Goal: Check status: Check status

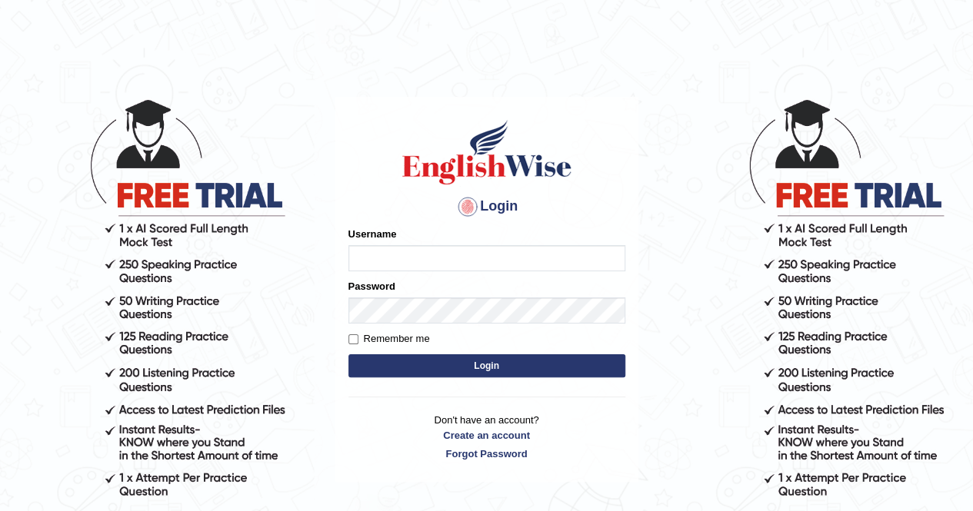
type input "Kiran1228"
click at [470, 362] on button "Login" at bounding box center [486, 365] width 277 height 23
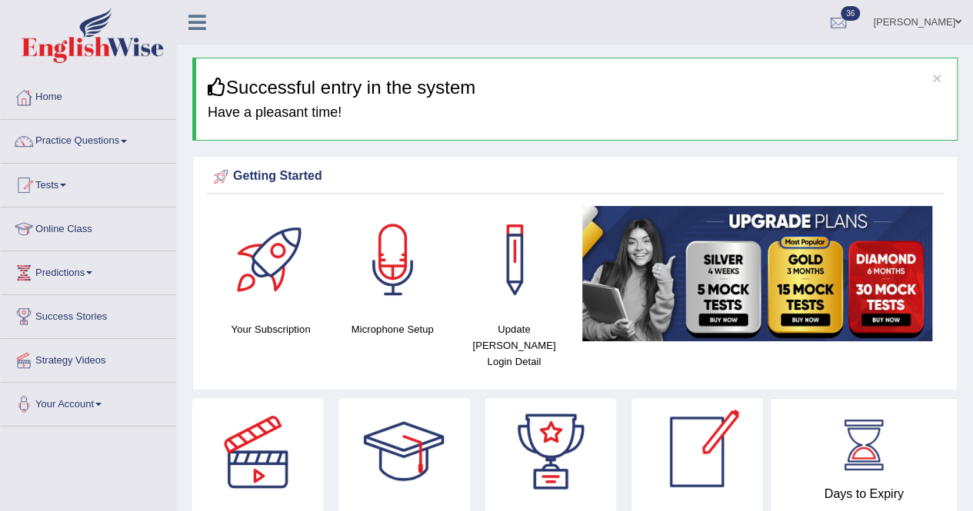
scroll to position [448, 0]
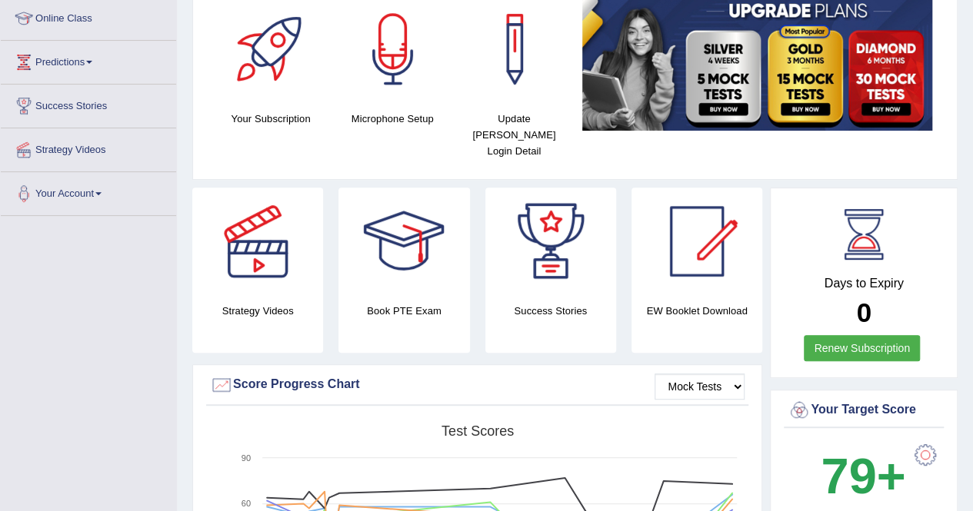
scroll to position [0, 0]
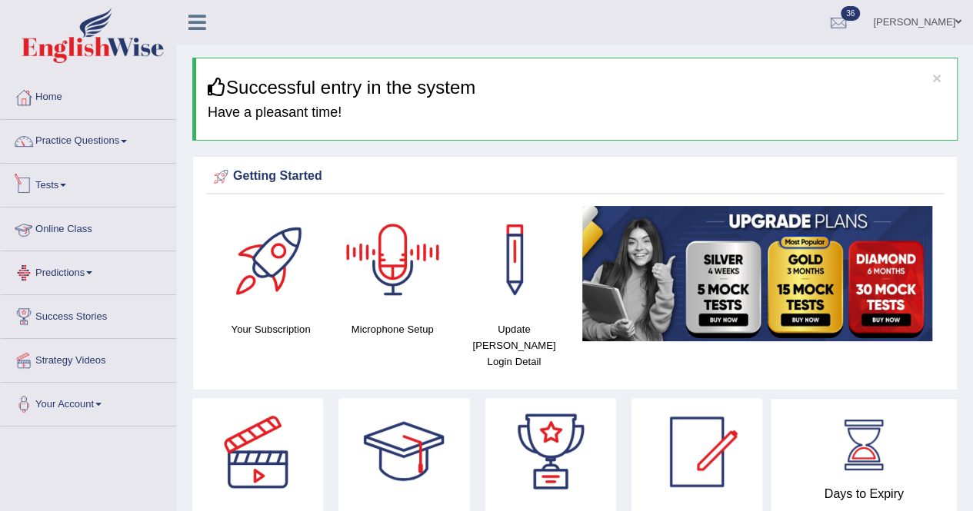
click at [67, 189] on link "Tests" at bounding box center [88, 183] width 175 height 38
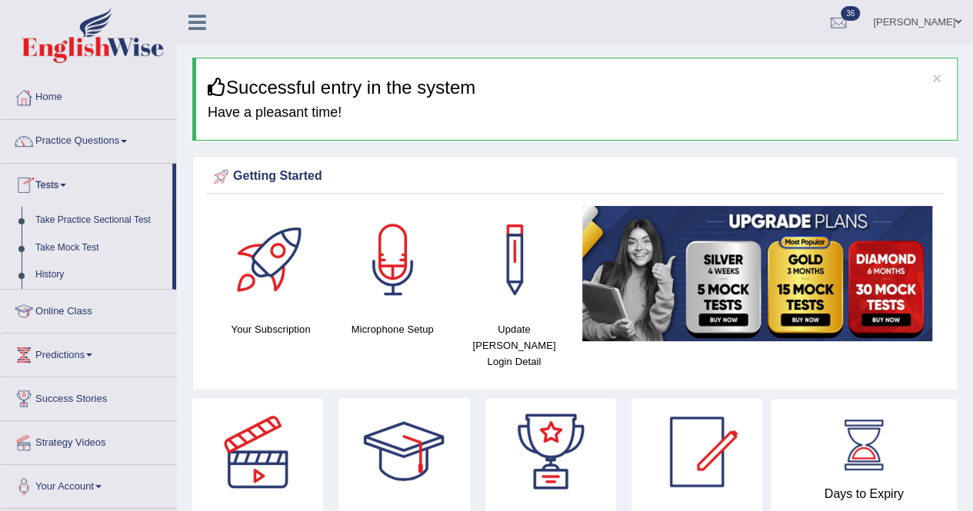
click at [71, 245] on link "Take Mock Test" at bounding box center [100, 249] width 144 height 28
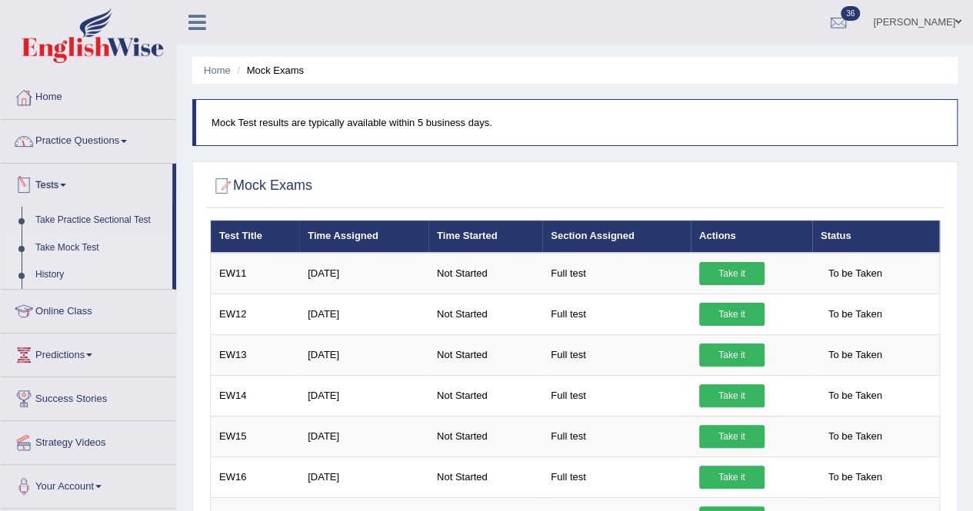
click at [49, 272] on link "History" at bounding box center [100, 275] width 144 height 28
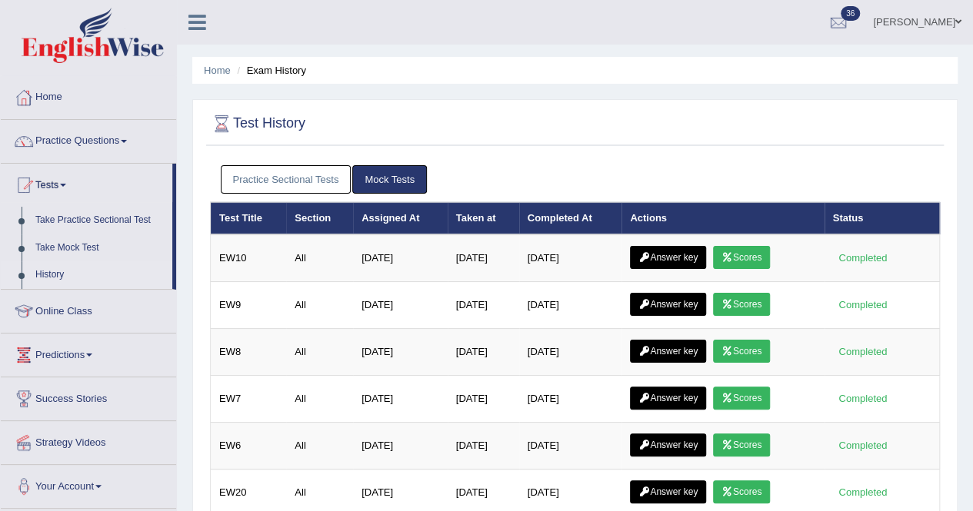
click at [380, 175] on link "Mock Tests" at bounding box center [389, 179] width 75 height 28
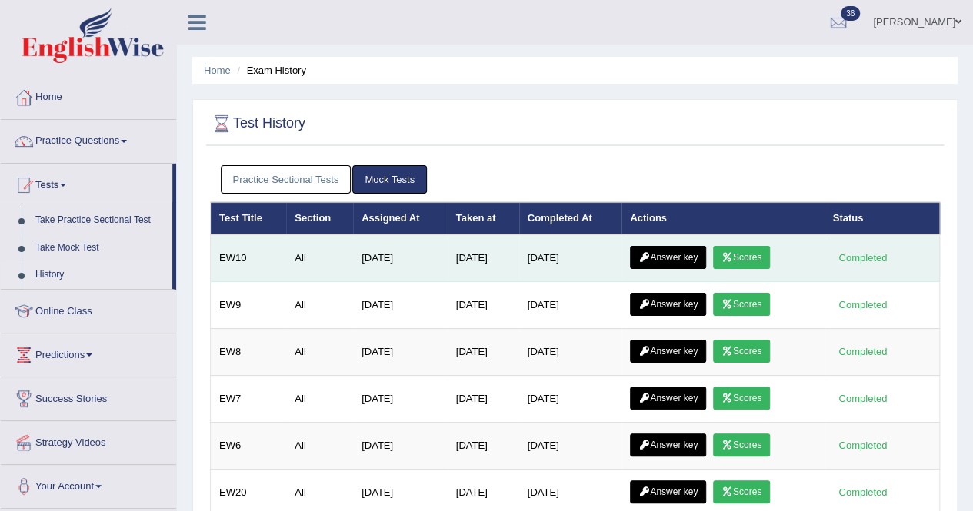
click at [566, 258] on td "[DATE]" at bounding box center [570, 259] width 103 height 48
click at [683, 256] on link "Answer key" at bounding box center [668, 257] width 76 height 23
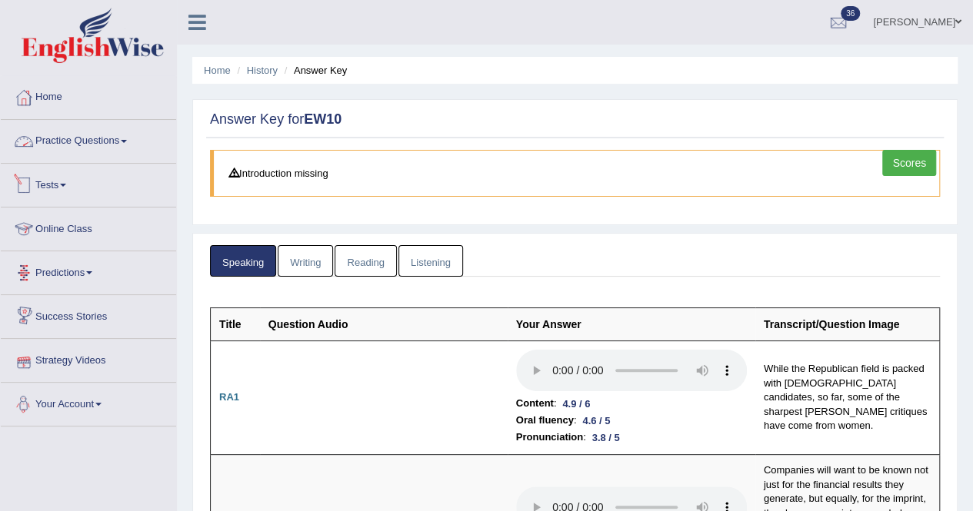
click at [78, 145] on link "Practice Questions" at bounding box center [88, 139] width 175 height 38
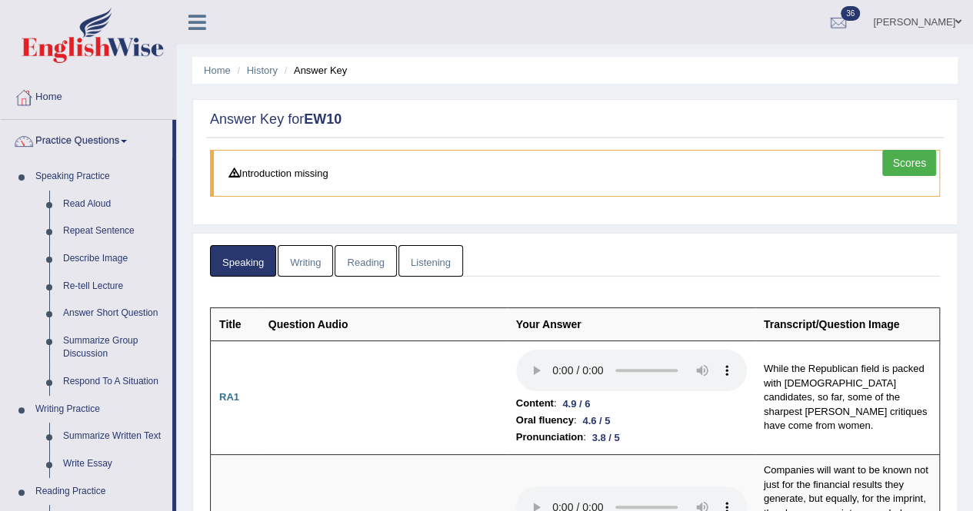
scroll to position [448, 0]
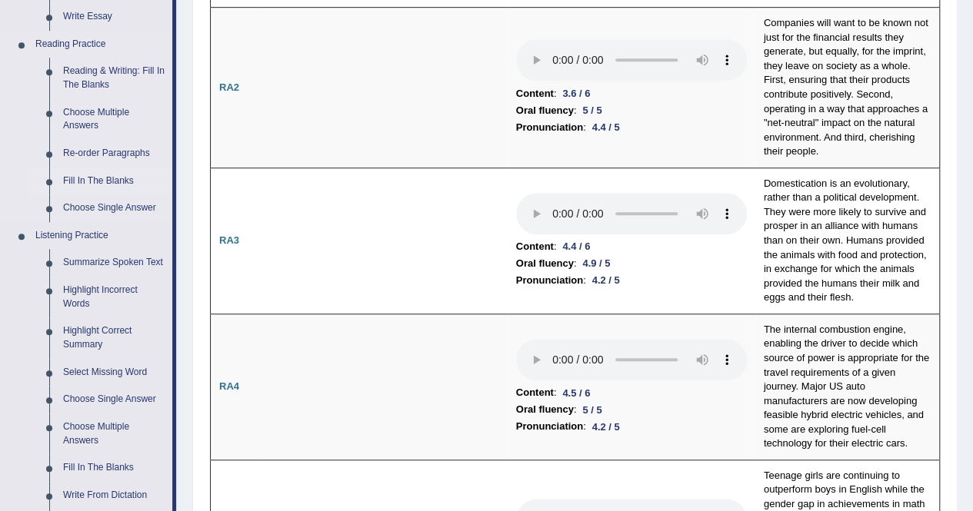
click at [111, 175] on link "Fill In The Blanks" at bounding box center [114, 182] width 116 height 28
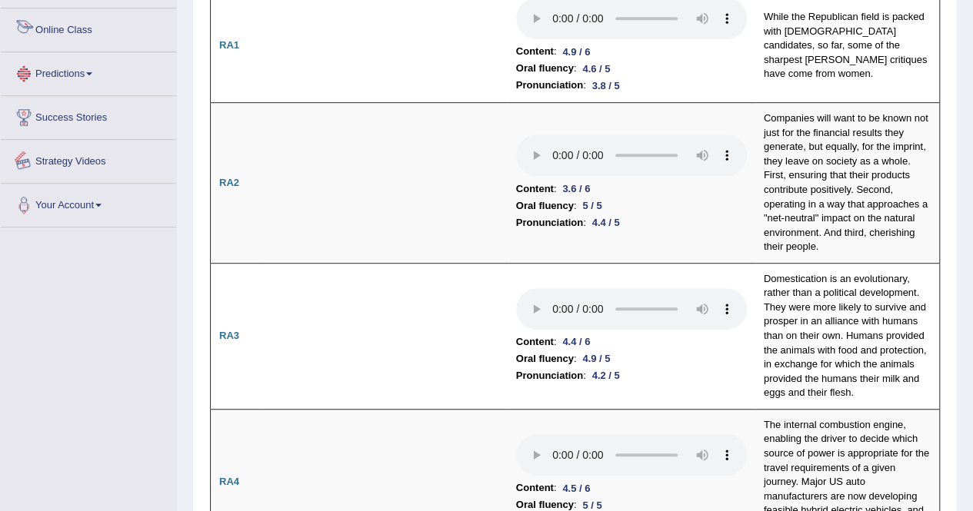
scroll to position [404, 0]
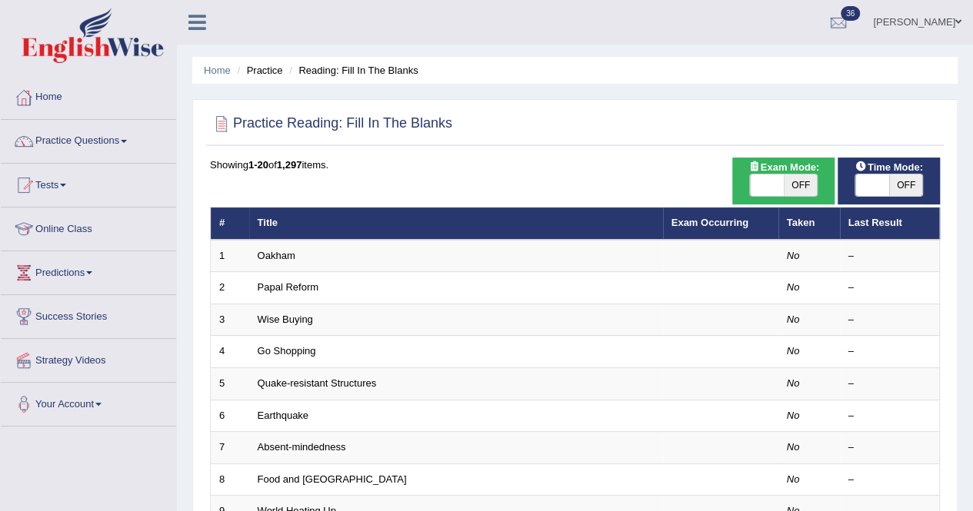
drag, startPoint x: 754, startPoint y: 165, endPoint x: 755, endPoint y: 174, distance: 8.5
click at [754, 171] on span "Exam Mode:" at bounding box center [783, 167] width 83 height 16
click at [760, 181] on span at bounding box center [767, 186] width 34 height 22
click at [763, 187] on span at bounding box center [767, 186] width 34 height 22
checkbox input "true"
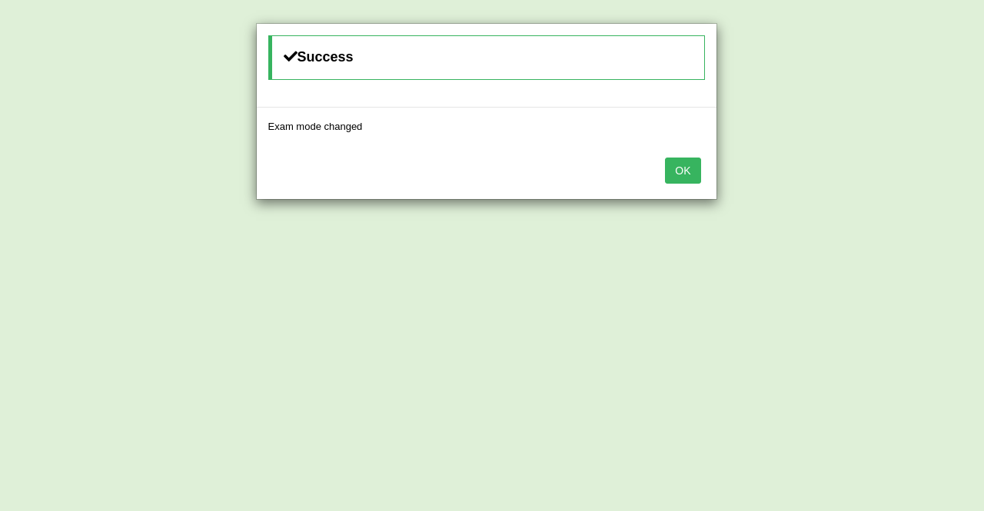
click at [698, 175] on button "OK" at bounding box center [682, 171] width 35 height 26
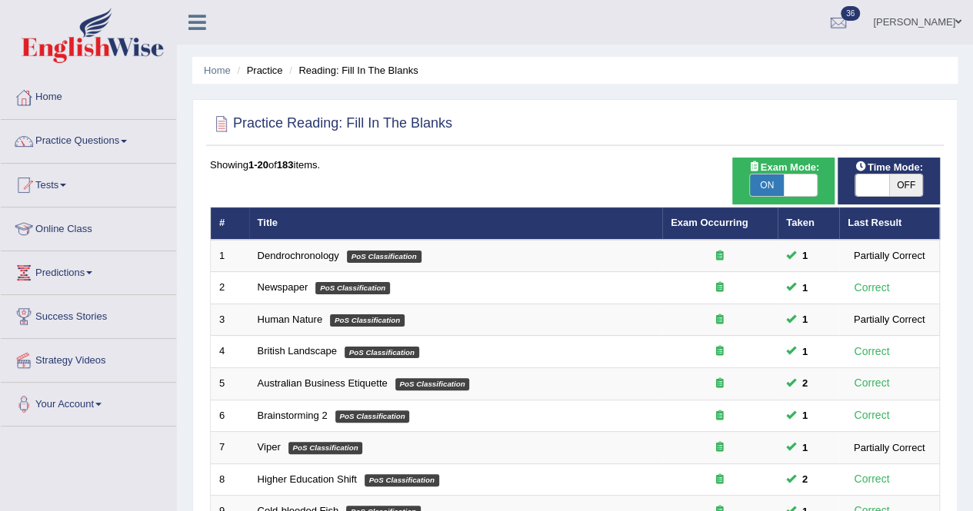
click at [863, 188] on span at bounding box center [872, 186] width 34 height 22
checkbox input "true"
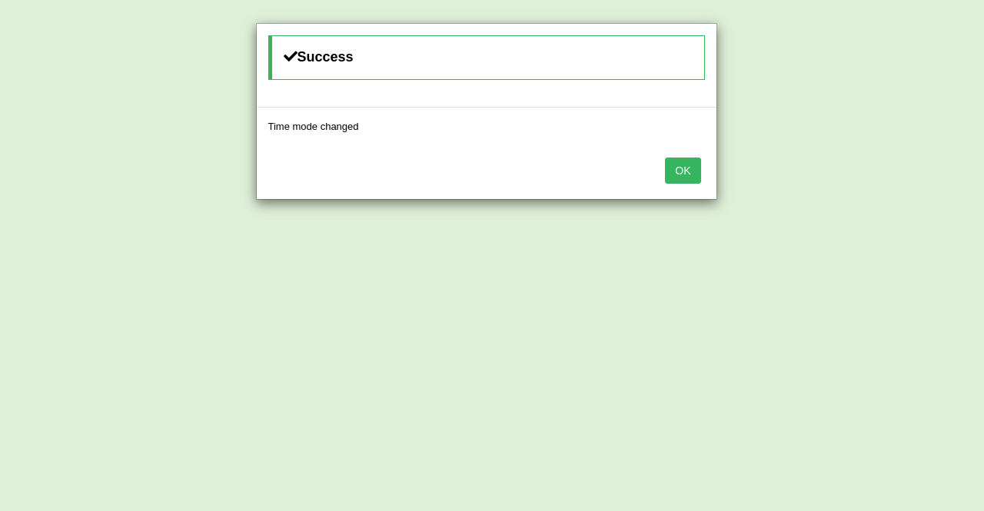
click at [678, 172] on button "OK" at bounding box center [682, 171] width 35 height 26
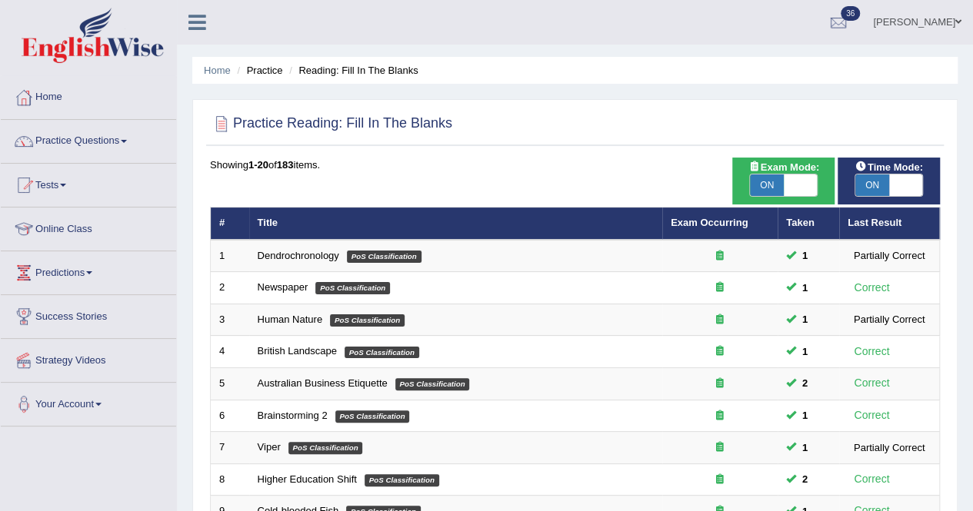
scroll to position [448, 0]
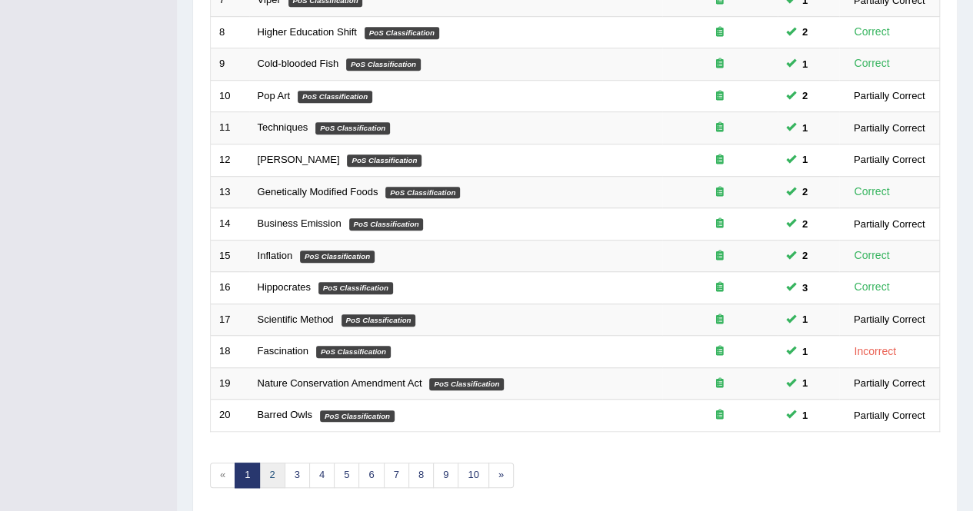
click at [273, 478] on link "2" at bounding box center [271, 475] width 25 height 25
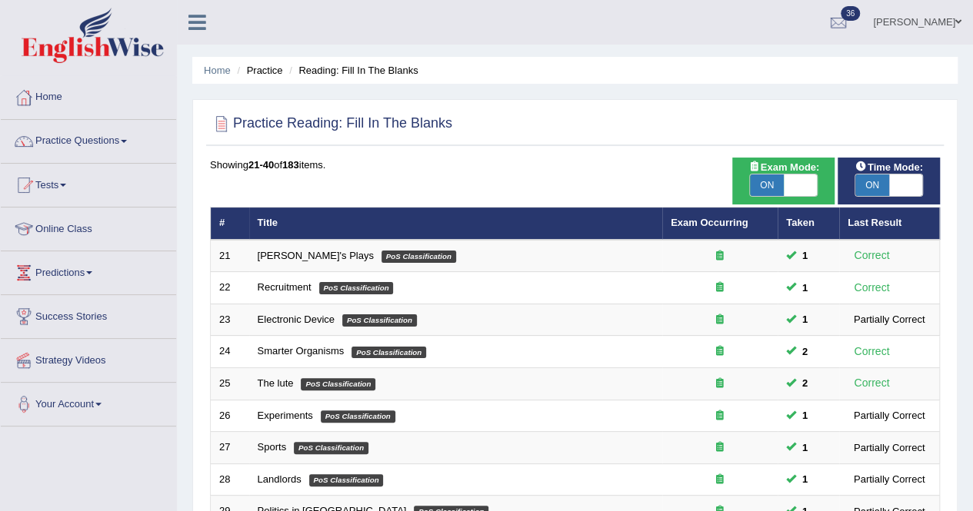
scroll to position [448, 0]
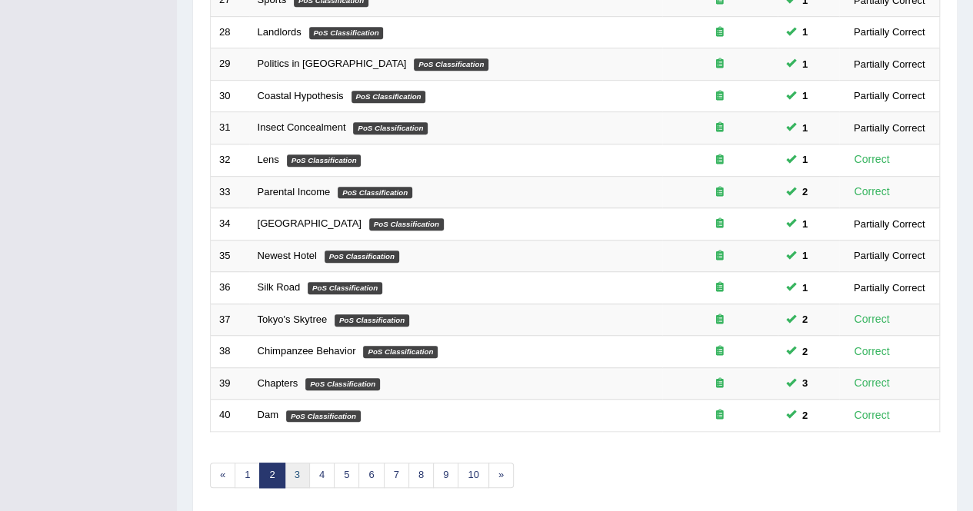
click at [296, 468] on link "3" at bounding box center [297, 475] width 25 height 25
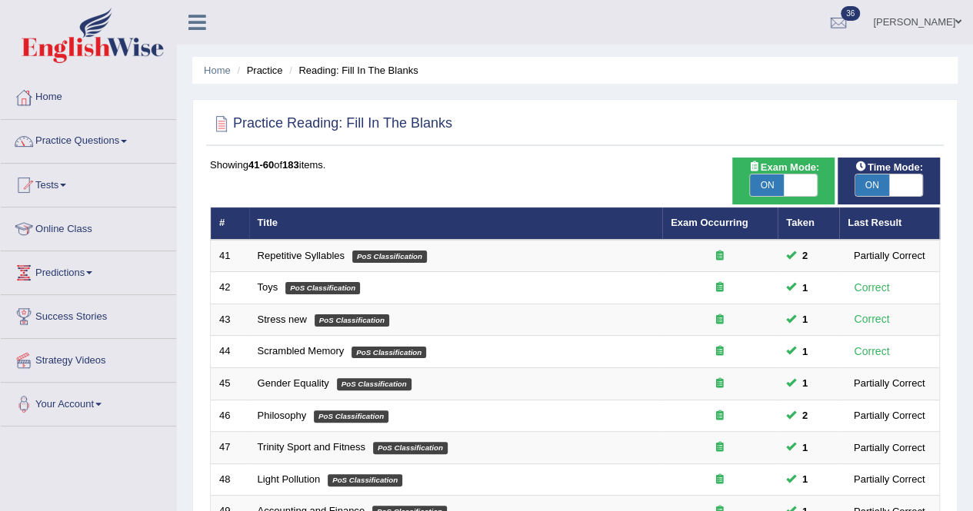
scroll to position [448, 0]
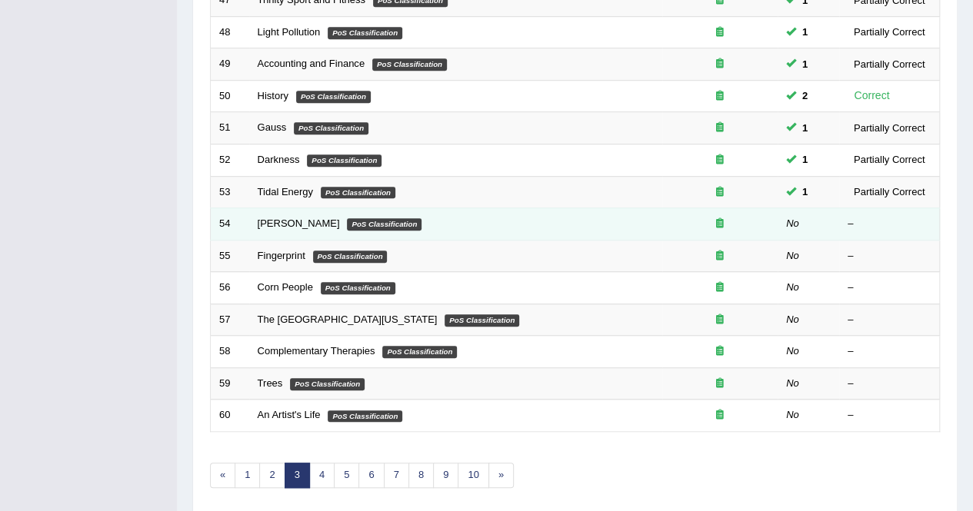
click at [271, 227] on td "Durkheim PoS Classification" at bounding box center [455, 224] width 413 height 32
click at [279, 222] on link "[PERSON_NAME]" at bounding box center [299, 224] width 82 height 12
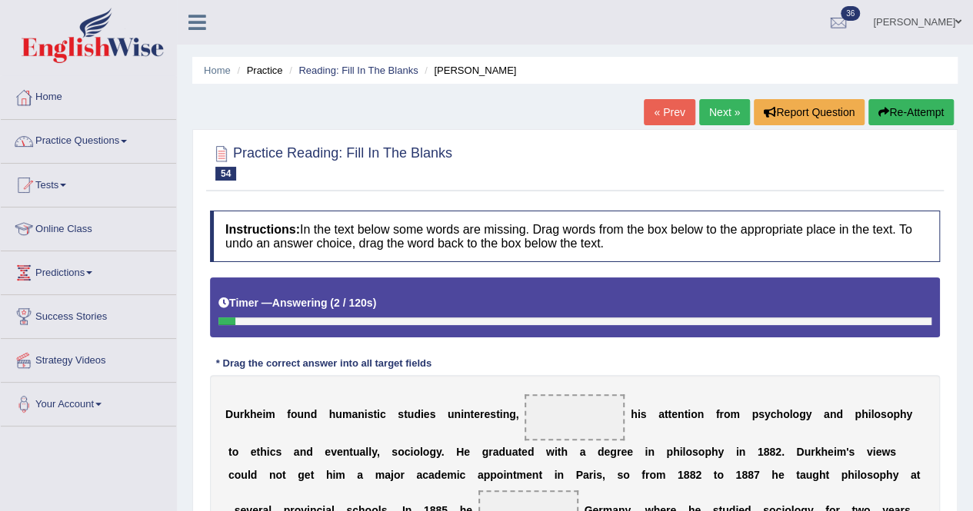
scroll to position [341, 0]
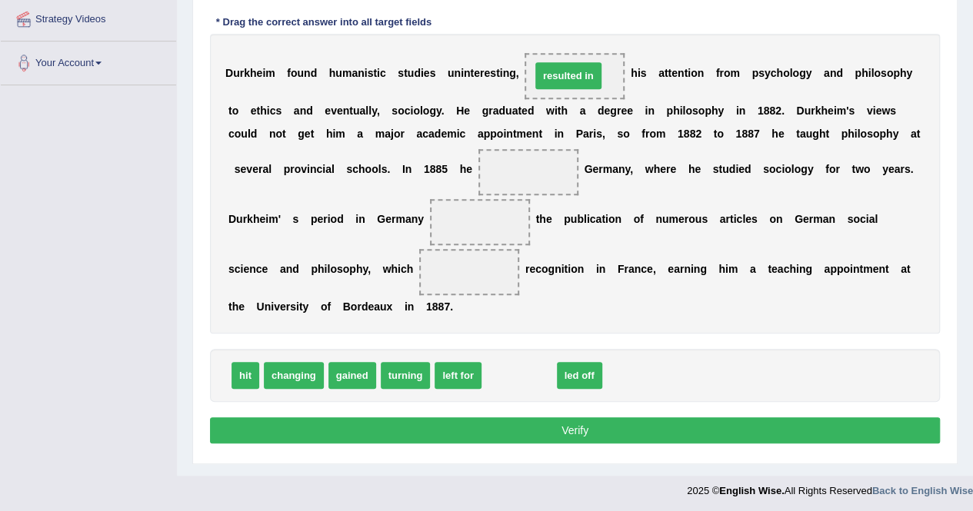
drag, startPoint x: 503, startPoint y: 368, endPoint x: 554, endPoint y: 67, distance: 305.7
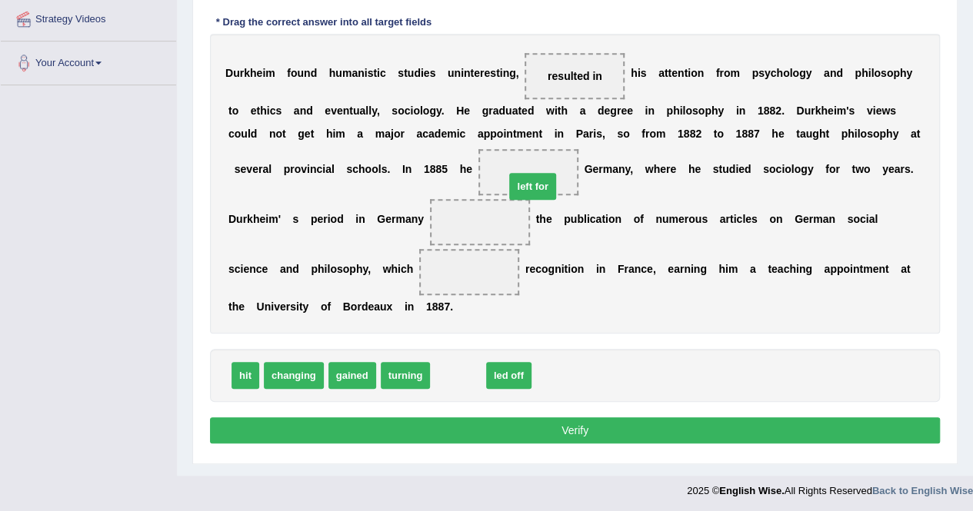
drag, startPoint x: 453, startPoint y: 370, endPoint x: 527, endPoint y: 179, distance: 204.8
click at [349, 370] on span "gained" at bounding box center [352, 375] width 48 height 27
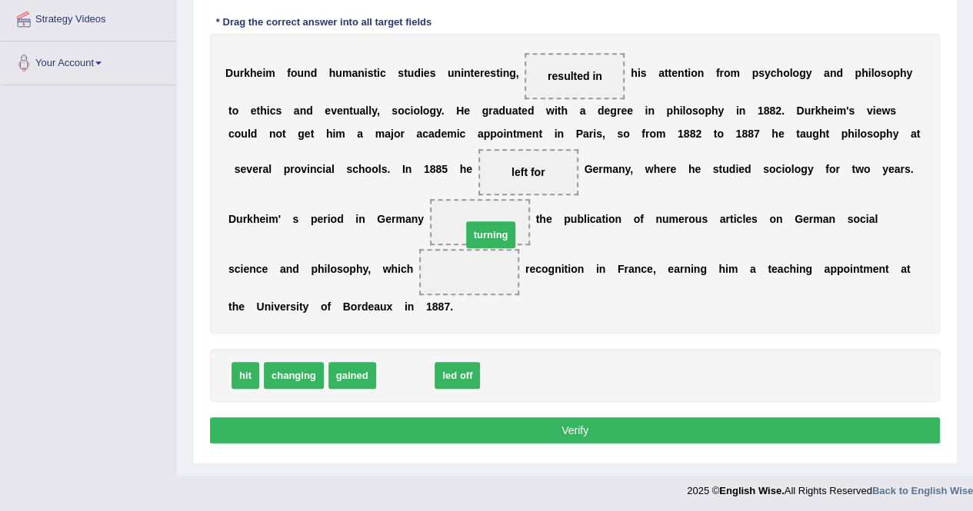
drag, startPoint x: 404, startPoint y: 366, endPoint x: 488, endPoint y: 224, distance: 165.5
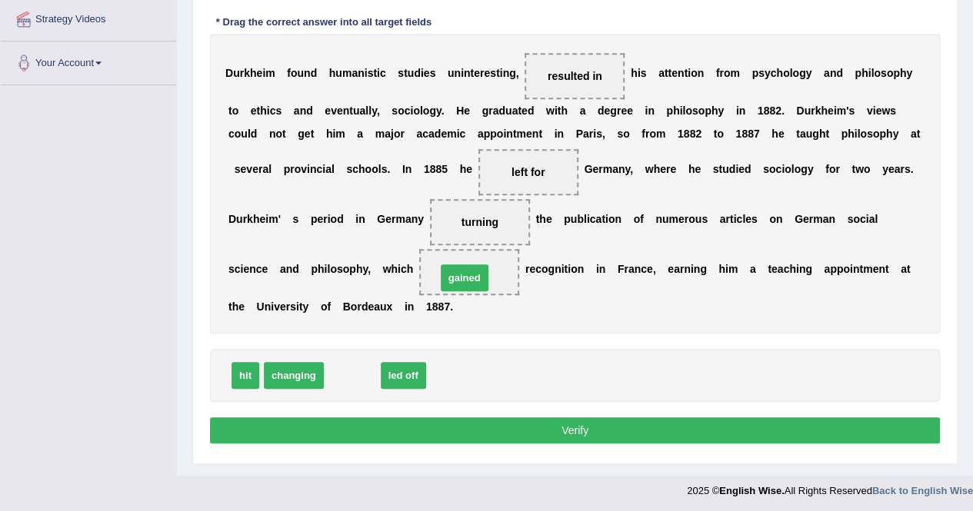
drag, startPoint x: 352, startPoint y: 375, endPoint x: 464, endPoint y: 278, distance: 148.8
click at [510, 431] on button "Verify" at bounding box center [575, 431] width 730 height 26
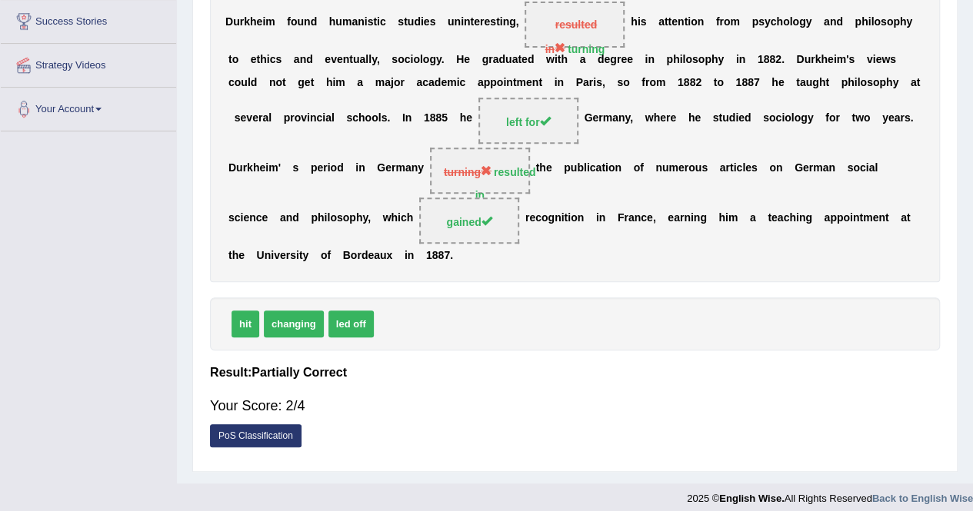
scroll to position [0, 0]
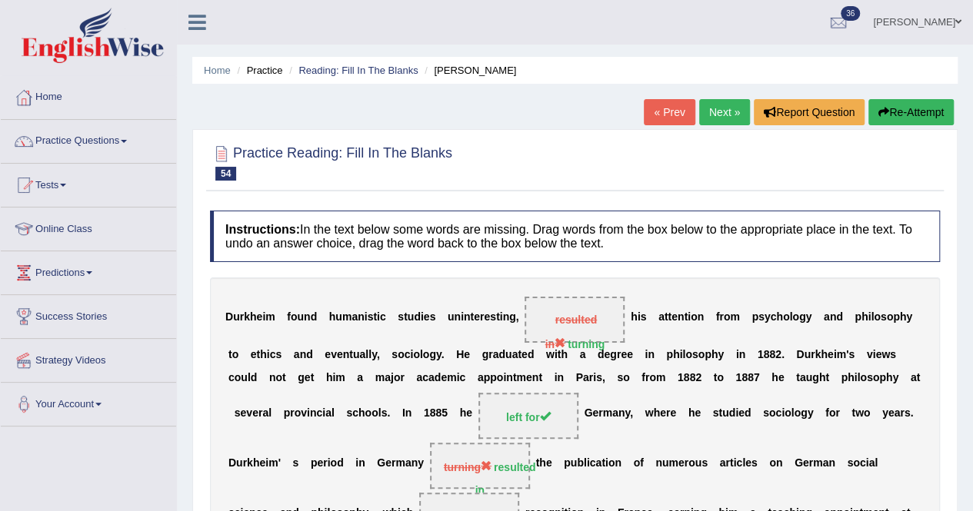
click at [733, 118] on link "Next »" at bounding box center [724, 112] width 51 height 26
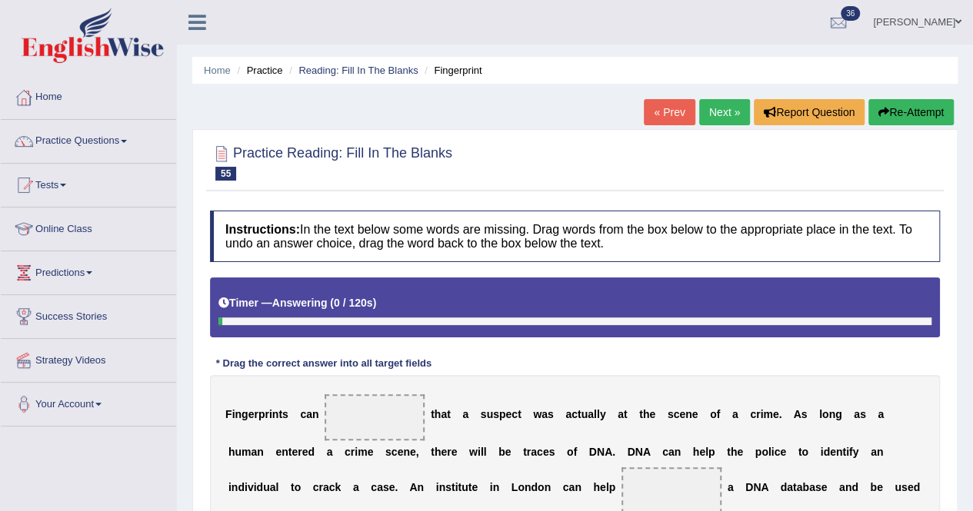
scroll to position [295, 0]
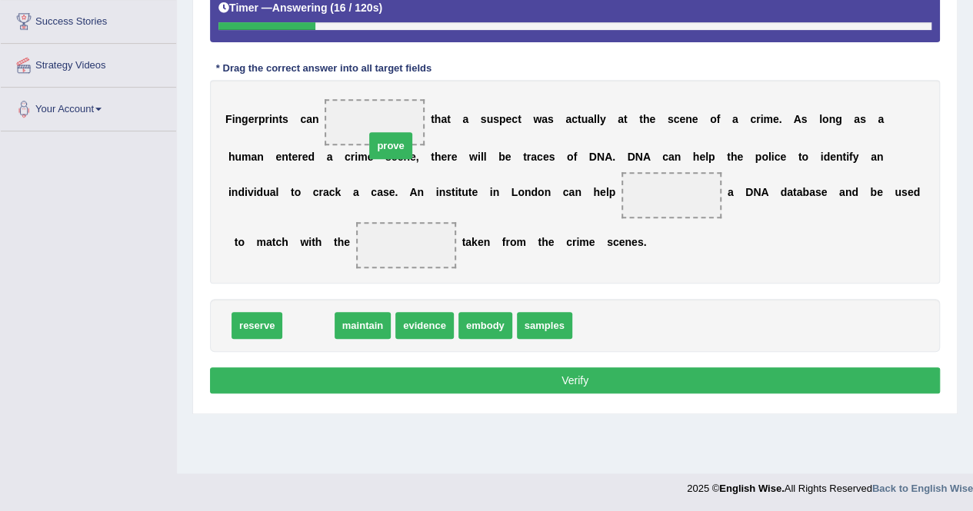
drag, startPoint x: 314, startPoint y: 324, endPoint x: 397, endPoint y: 145, distance: 197.1
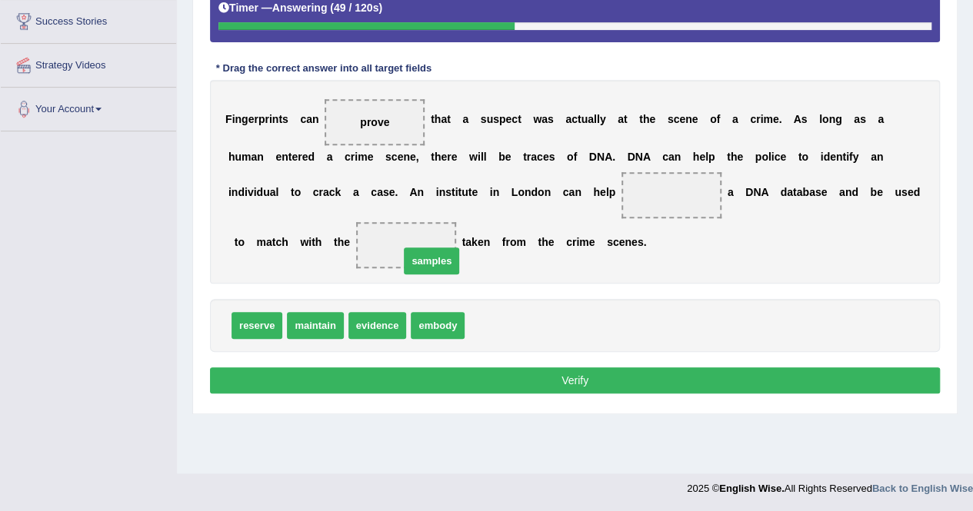
drag, startPoint x: 481, startPoint y: 318, endPoint x: 411, endPoint y: 249, distance: 97.9
drag, startPoint x: 388, startPoint y: 213, endPoint x: 409, endPoint y: 208, distance: 22.0
click at [388, 211] on div "F i n g e r p r i n t s c a n prove t h a t a s u s p e c t w a s a c t u a l l…" at bounding box center [575, 182] width 730 height 204
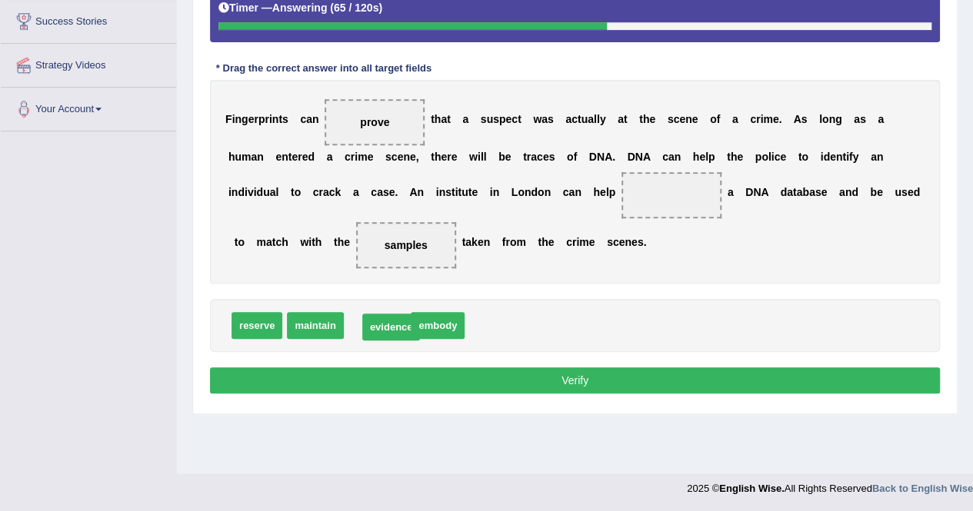
drag, startPoint x: 391, startPoint y: 318, endPoint x: 404, endPoint y: 320, distance: 13.9
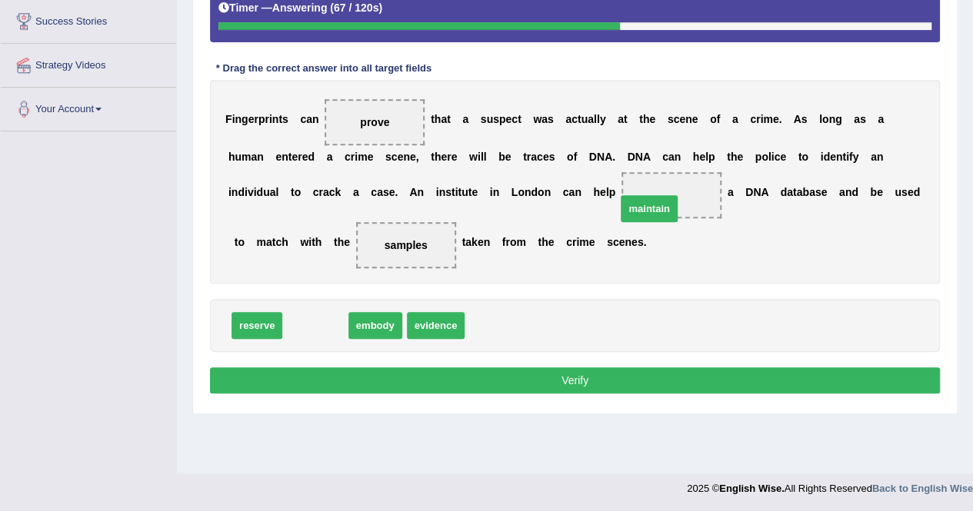
drag, startPoint x: 320, startPoint y: 326, endPoint x: 654, endPoint y: 210, distance: 353.3
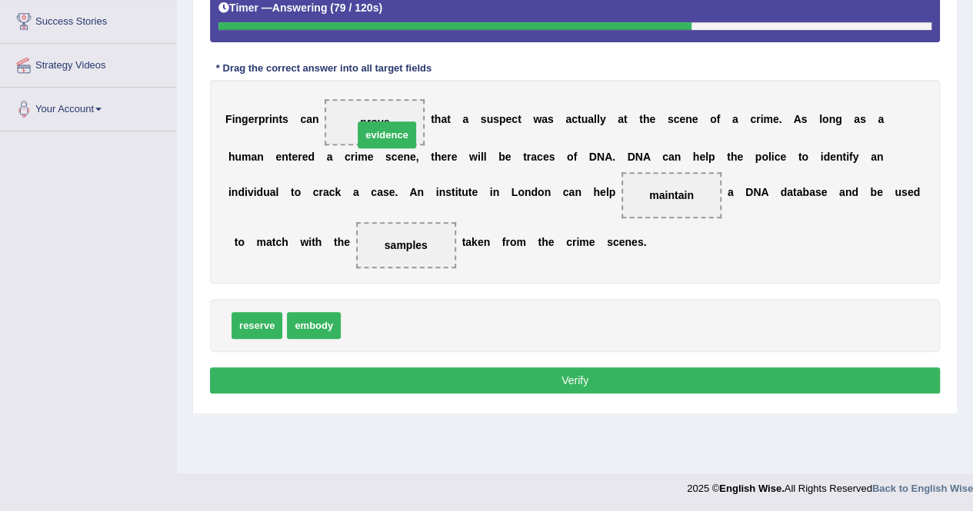
drag, startPoint x: 364, startPoint y: 321, endPoint x: 376, endPoint y: 128, distance: 192.6
click at [604, 374] on button "Verify" at bounding box center [575, 381] width 730 height 26
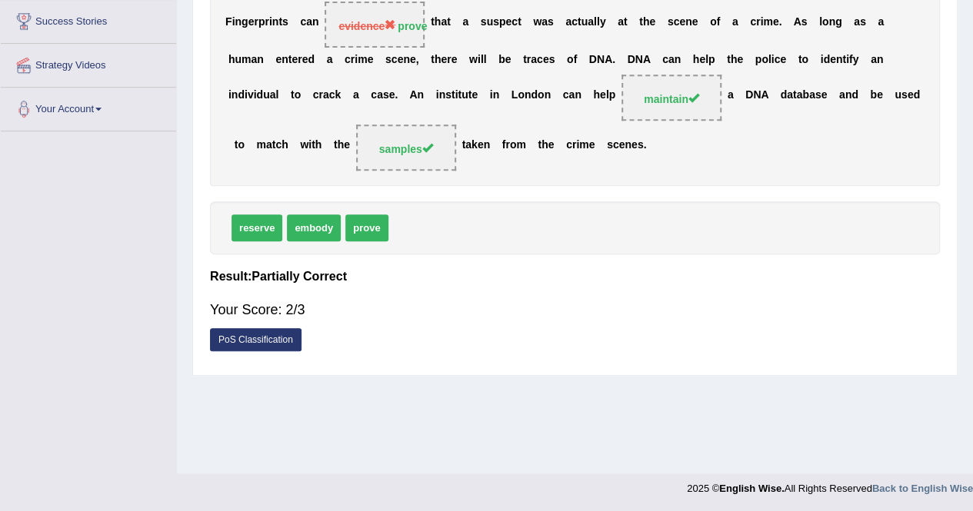
scroll to position [0, 0]
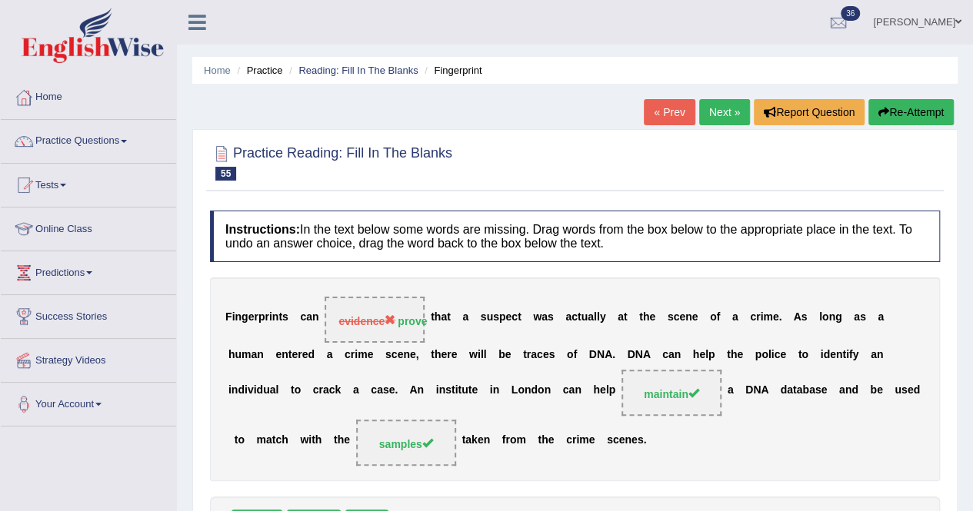
click at [724, 118] on link "Next »" at bounding box center [724, 112] width 51 height 26
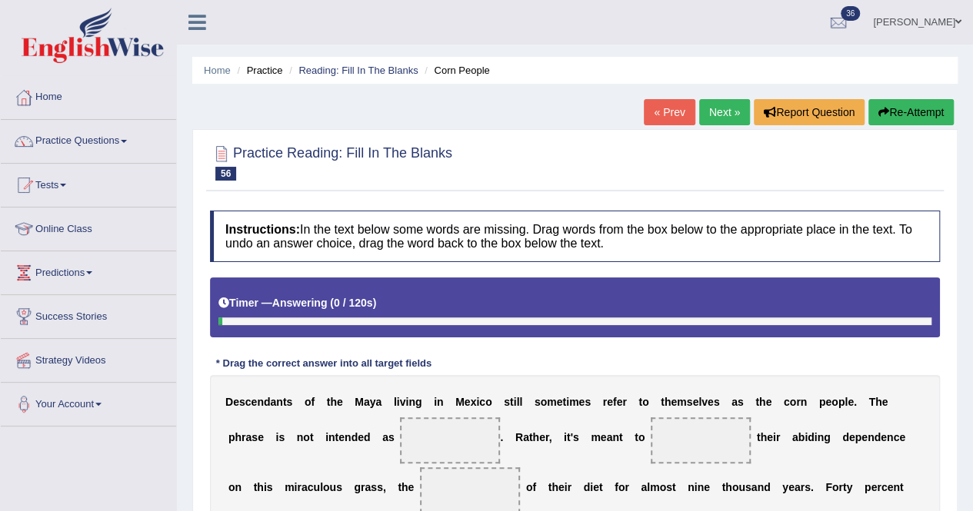
scroll to position [295, 0]
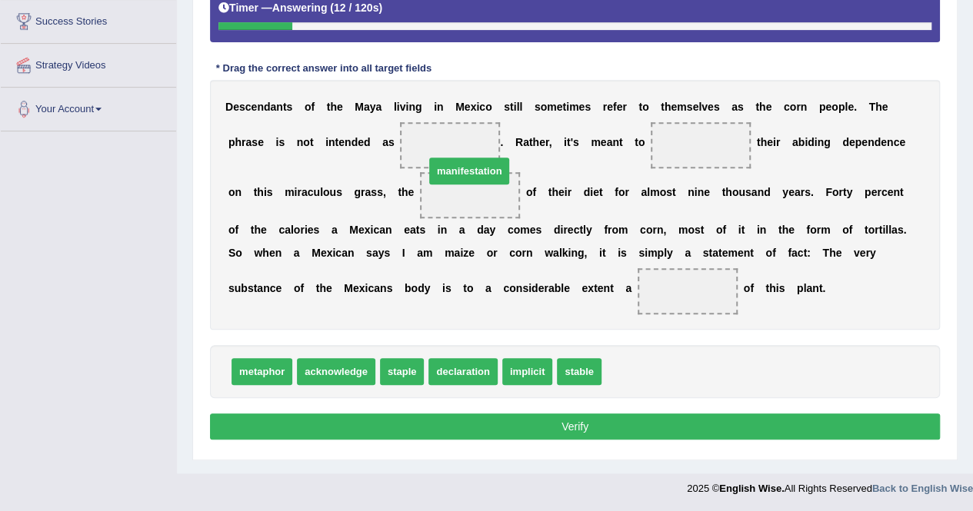
drag, startPoint x: 631, startPoint y: 364, endPoint x: 454, endPoint y: 164, distance: 267.5
drag, startPoint x: 472, startPoint y: 196, endPoint x: 449, endPoint y: 151, distance: 50.2
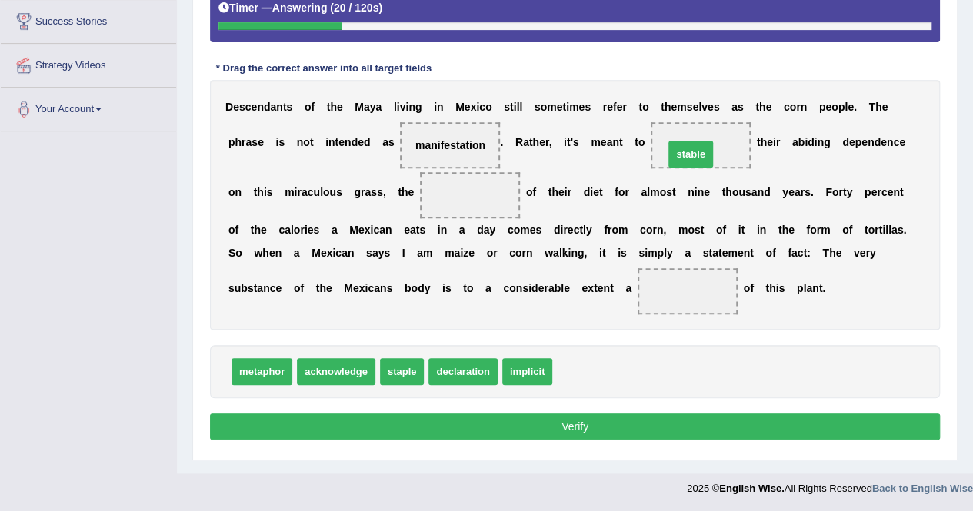
drag, startPoint x: 572, startPoint y: 368, endPoint x: 696, endPoint y: 145, distance: 255.0
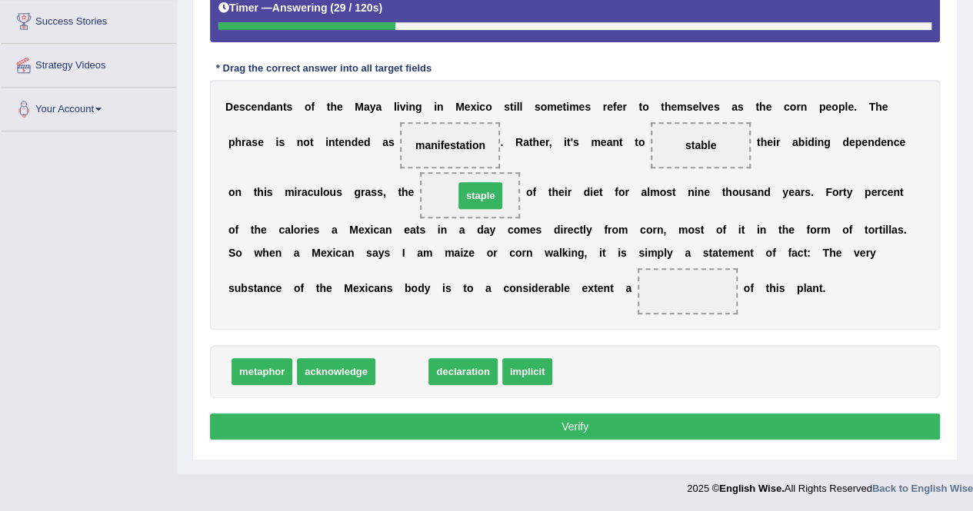
drag, startPoint x: 411, startPoint y: 372, endPoint x: 489, endPoint y: 196, distance: 192.8
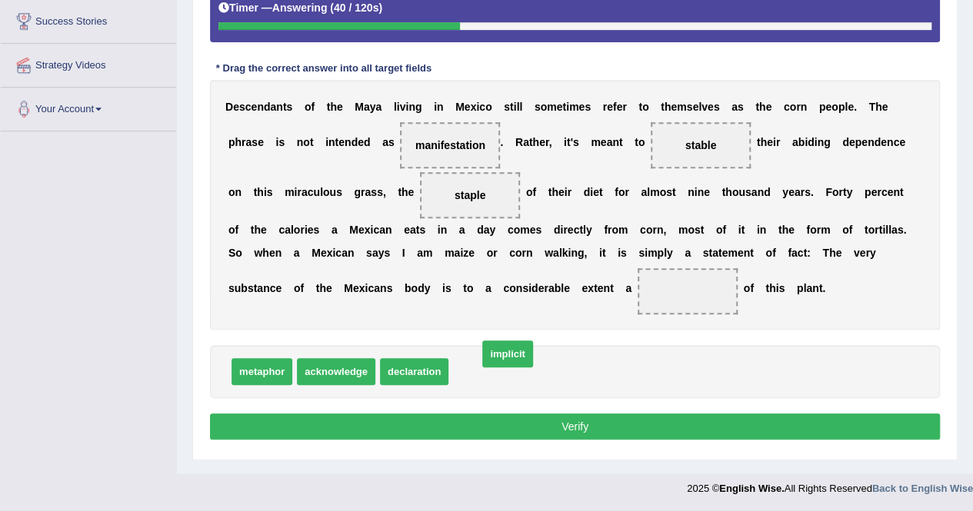
drag, startPoint x: 474, startPoint y: 372, endPoint x: 503, endPoint y: 354, distance: 34.2
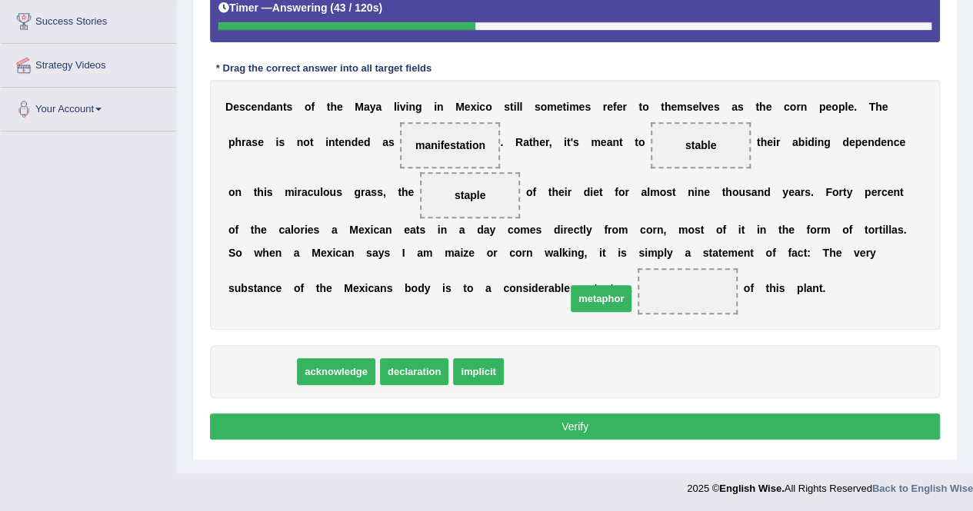
drag, startPoint x: 260, startPoint y: 365, endPoint x: 599, endPoint y: 291, distance: 347.0
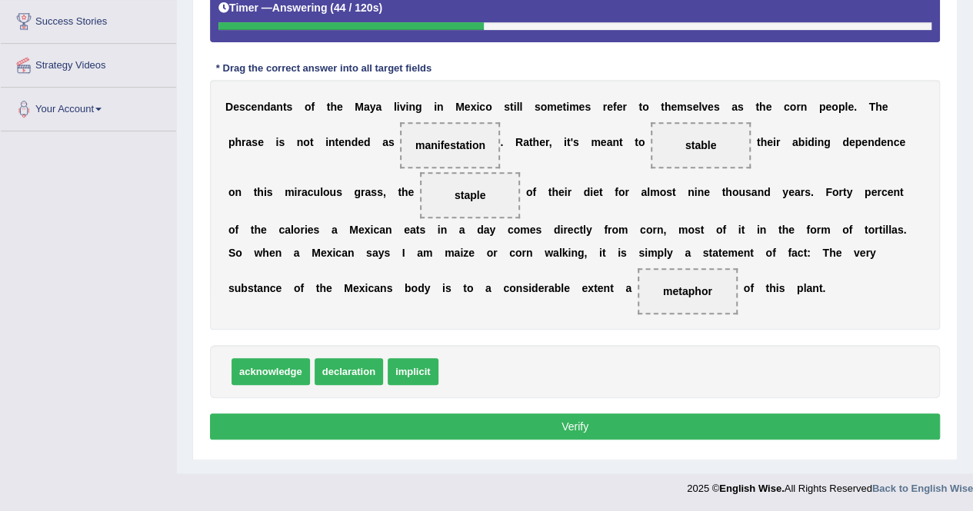
click at [589, 419] on button "Verify" at bounding box center [575, 427] width 730 height 26
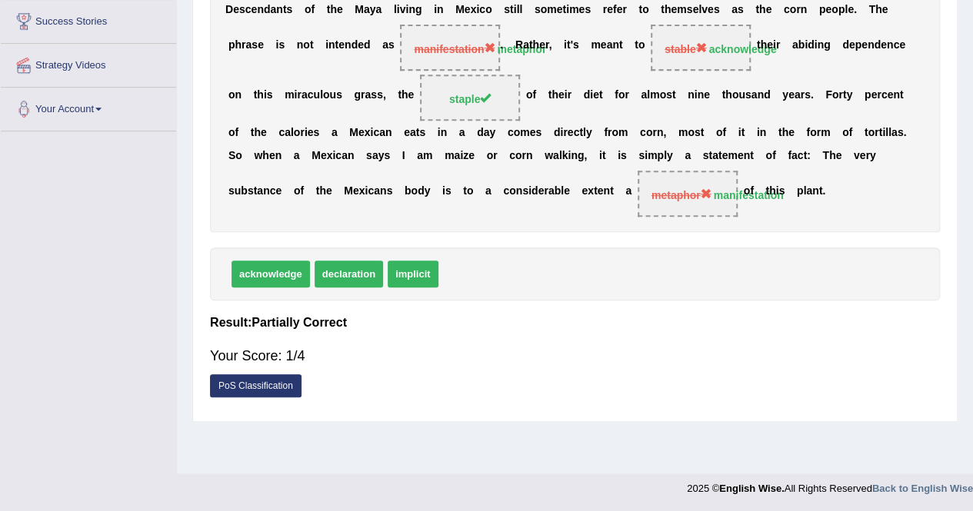
scroll to position [0, 0]
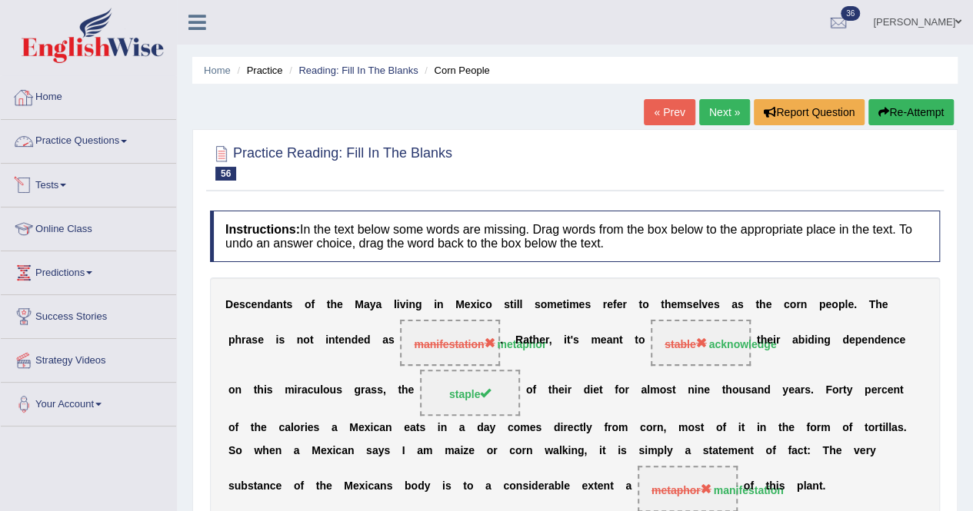
click at [66, 188] on link "Tests" at bounding box center [88, 183] width 175 height 38
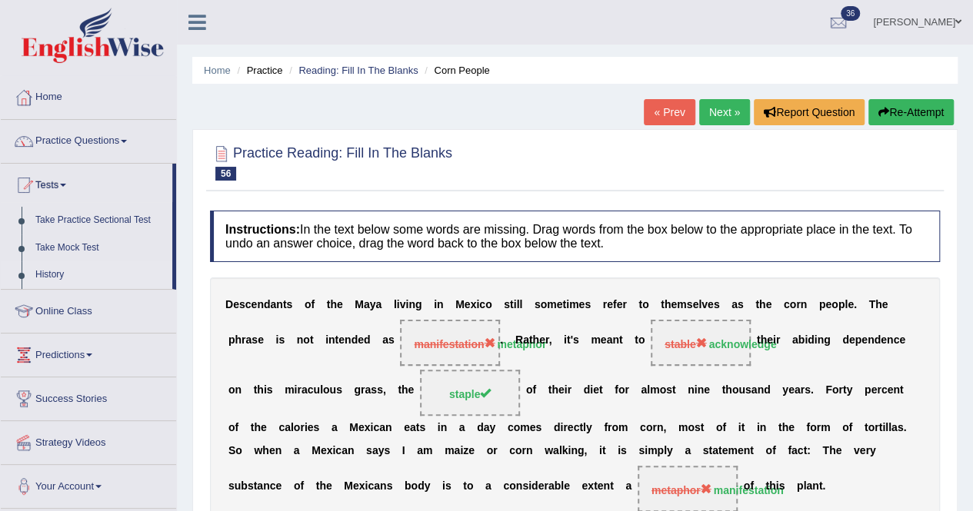
click at [58, 273] on link "History" at bounding box center [100, 275] width 144 height 28
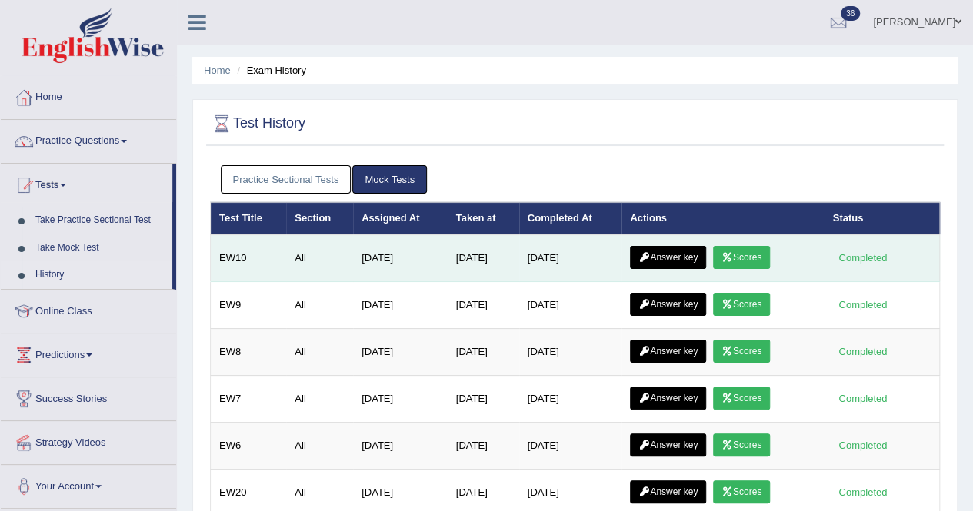
click at [663, 257] on link "Answer key" at bounding box center [668, 257] width 76 height 23
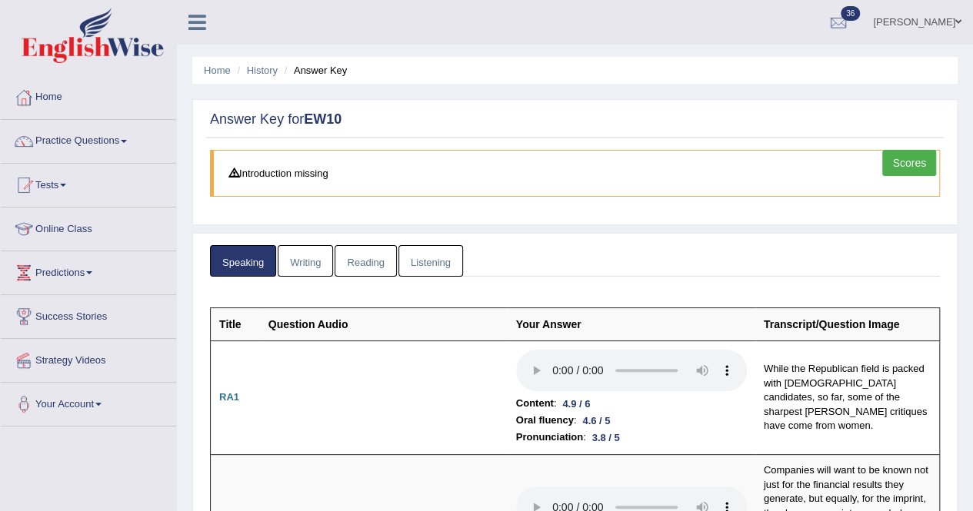
click at [902, 158] on link "Scores" at bounding box center [909, 163] width 54 height 26
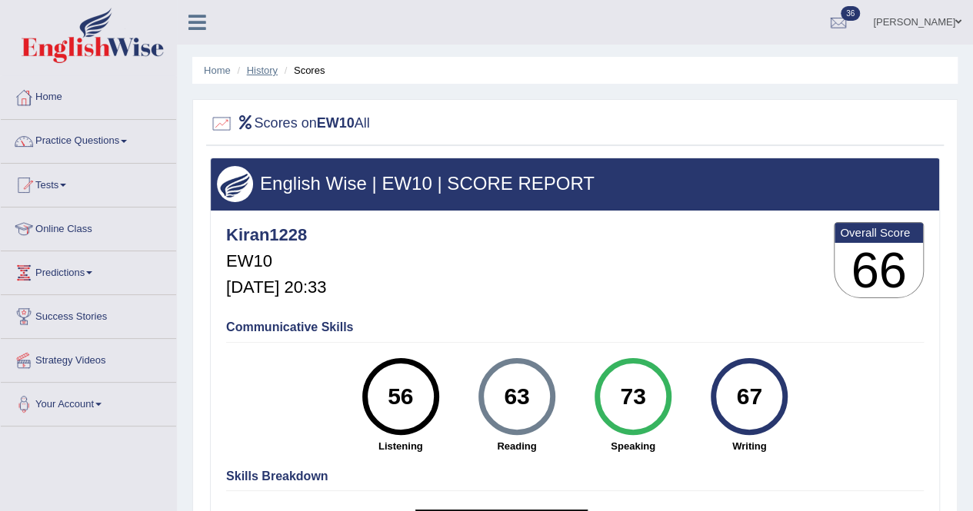
click at [248, 70] on link "History" at bounding box center [262, 71] width 31 height 12
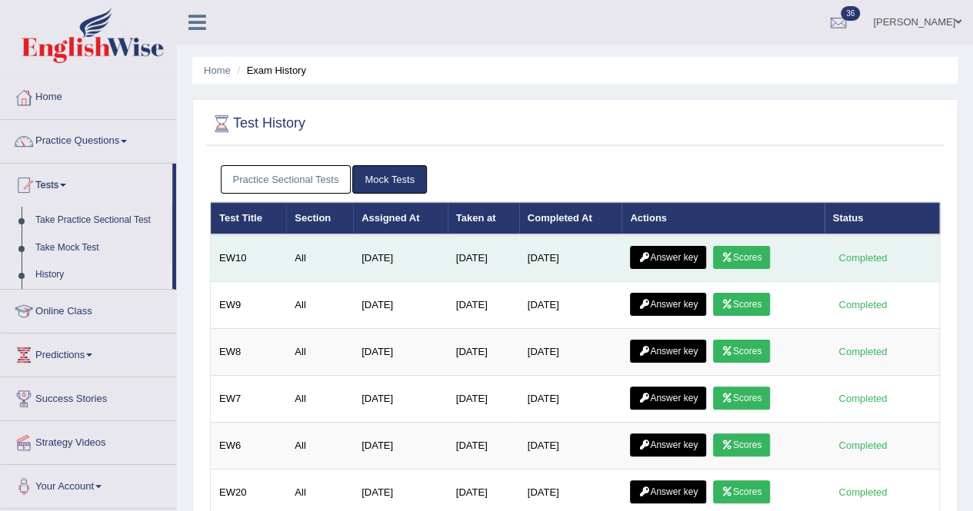
click at [677, 258] on link "Answer key" at bounding box center [668, 257] width 76 height 23
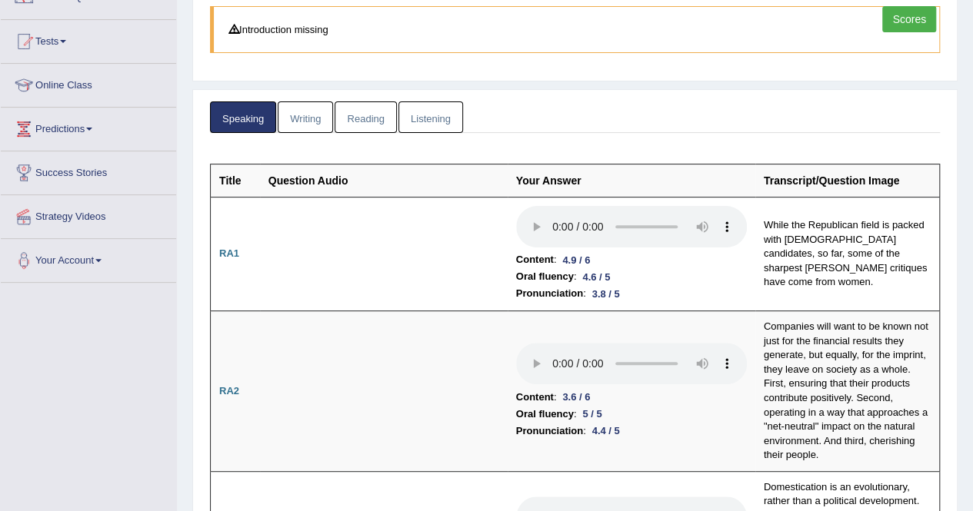
scroll to position [154, 0]
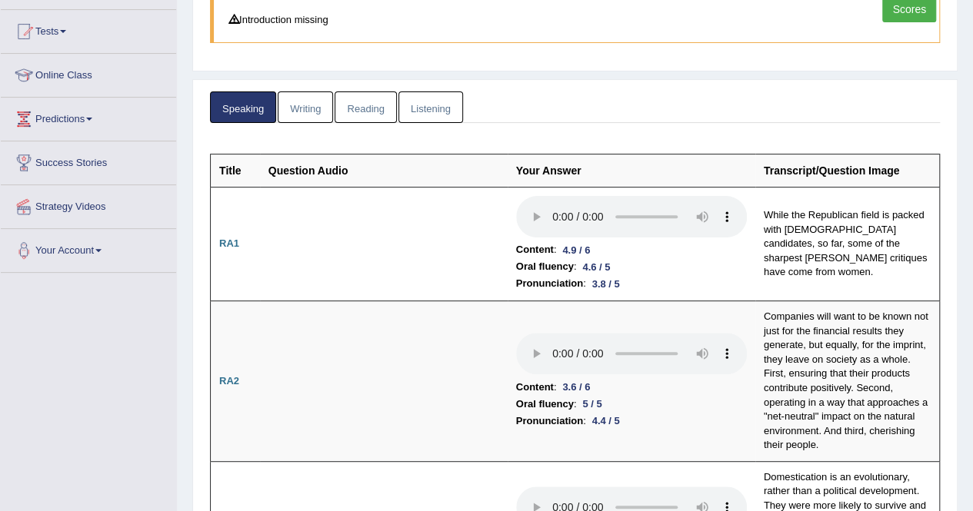
click at [917, 13] on link "Scores" at bounding box center [909, 9] width 54 height 26
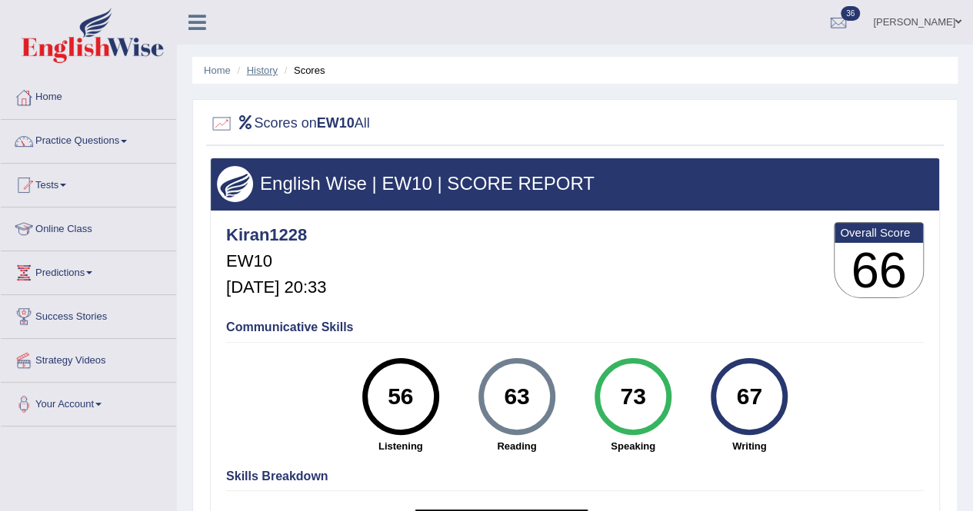
click at [255, 72] on link "History" at bounding box center [262, 71] width 31 height 12
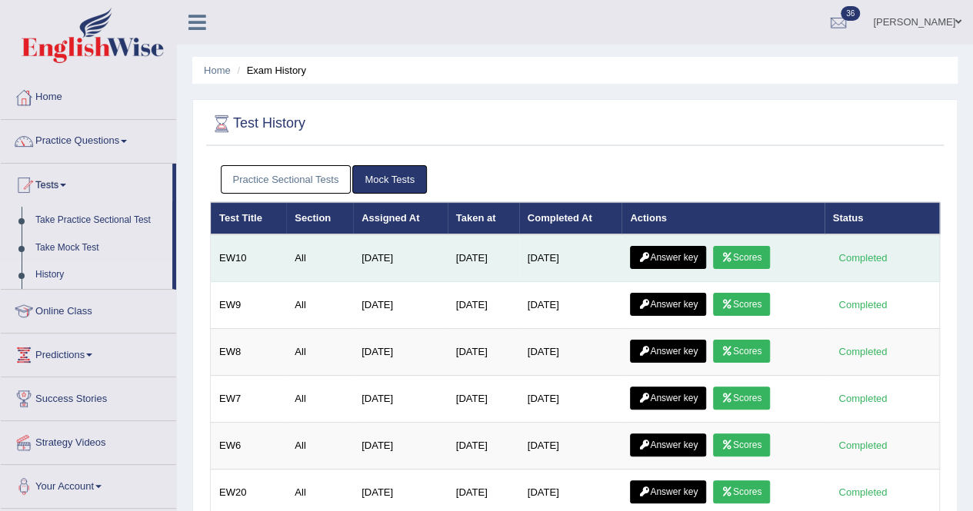
click at [674, 261] on link "Answer key" at bounding box center [668, 257] width 76 height 23
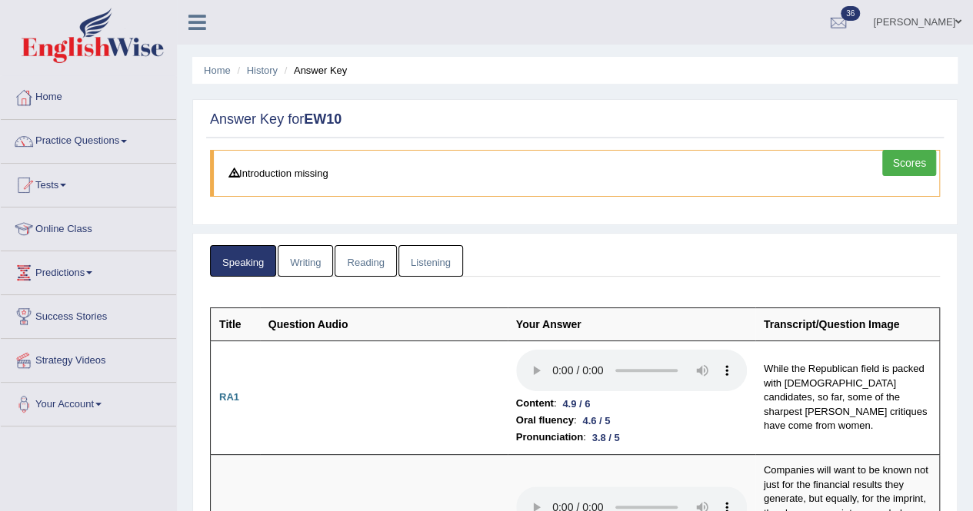
click at [444, 267] on link "Listening" at bounding box center [430, 261] width 65 height 32
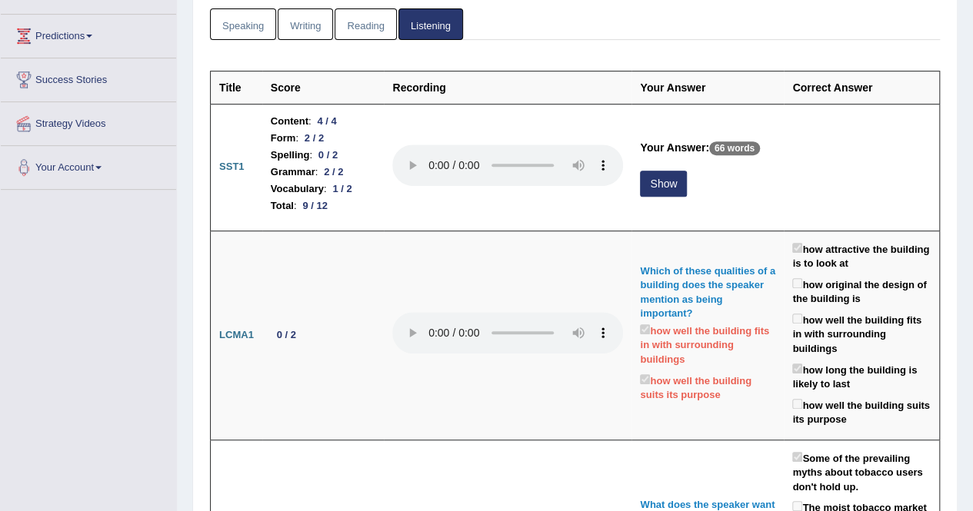
scroll to position [246, 0]
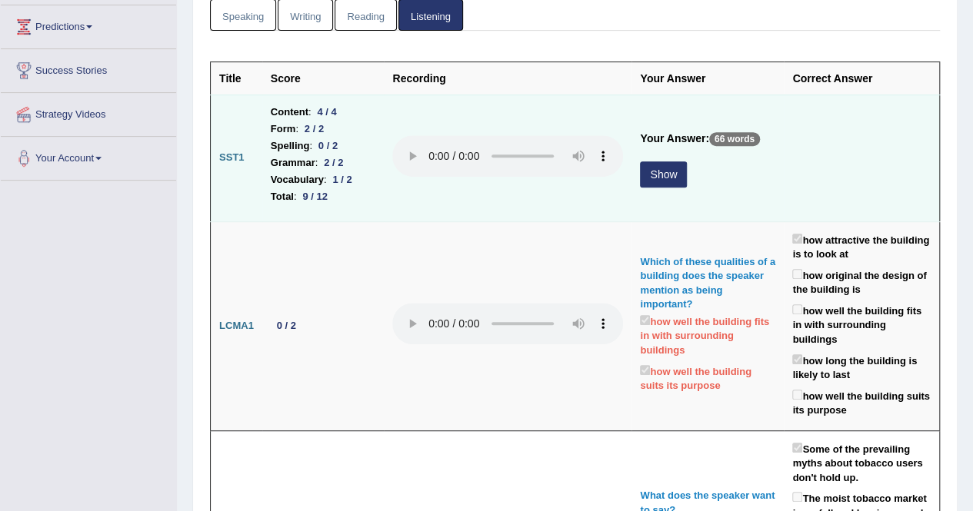
click at [652, 170] on button "Show" at bounding box center [663, 174] width 47 height 26
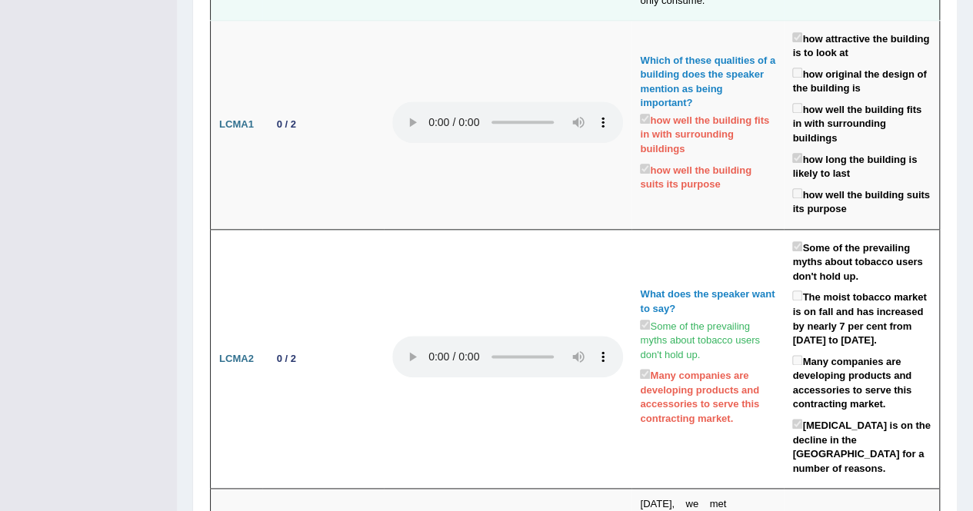
scroll to position [0, 0]
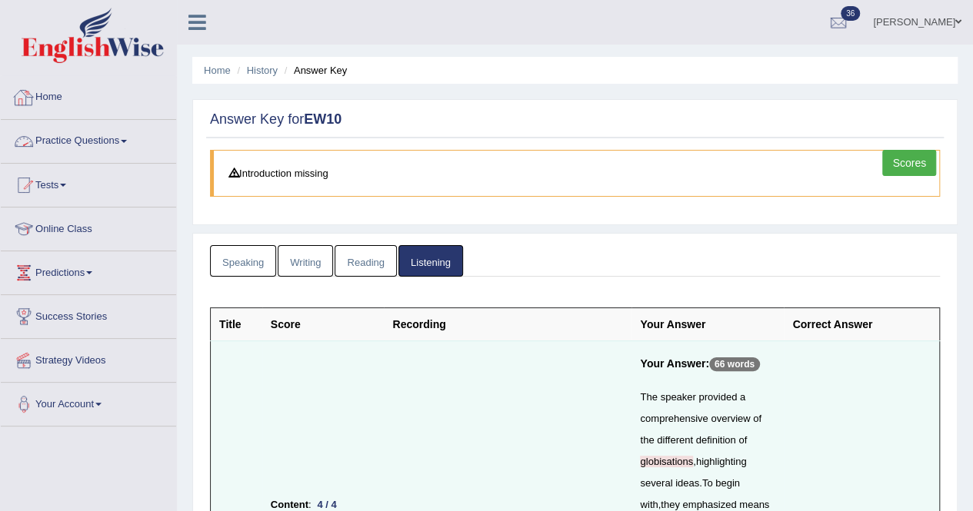
click at [354, 255] on link "Reading" at bounding box center [365, 261] width 62 height 32
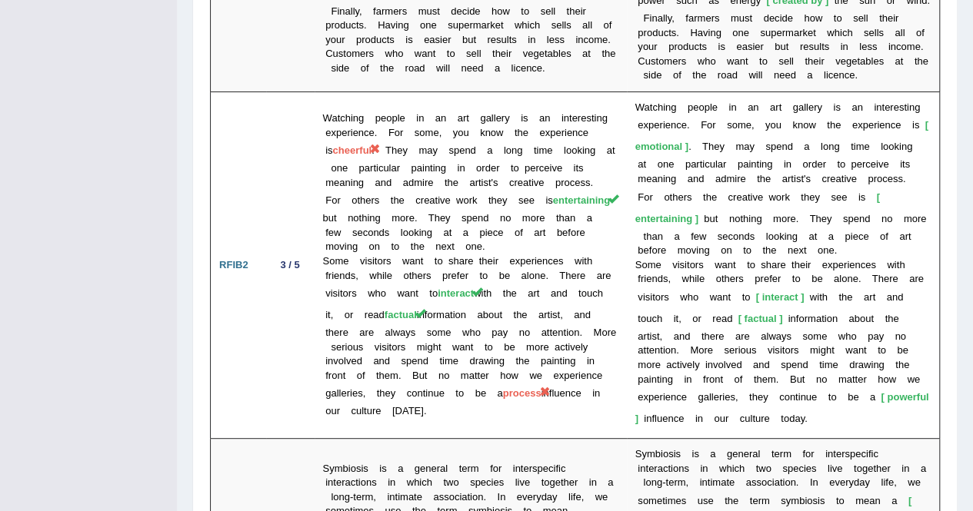
scroll to position [3062, 0]
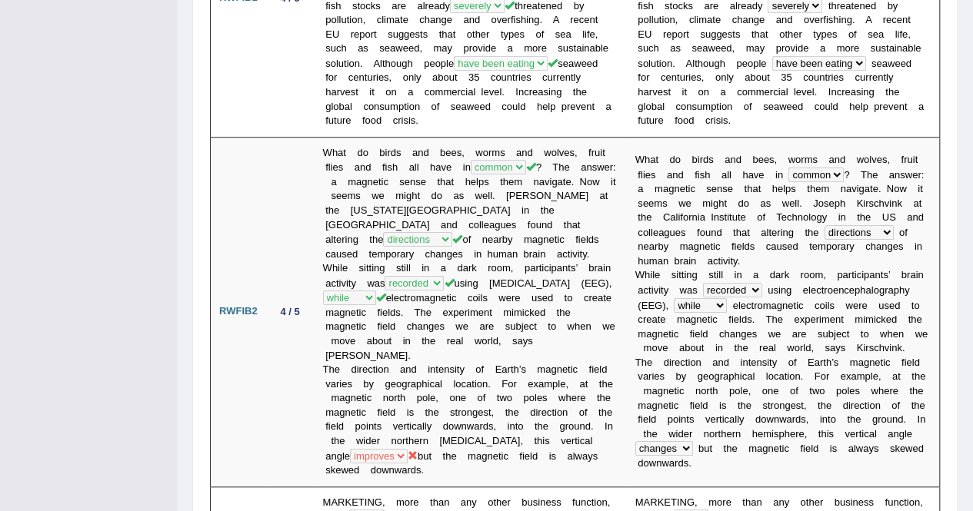
scroll to position [33, 0]
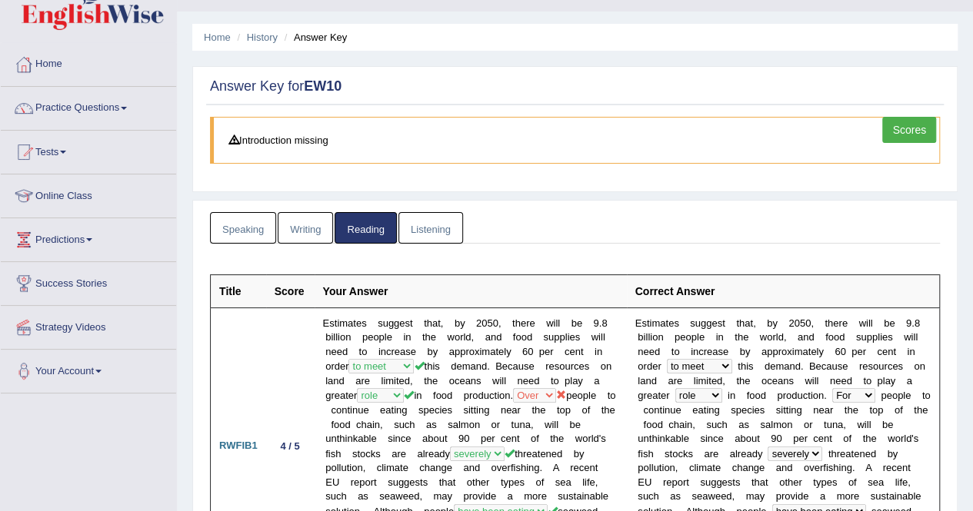
click at [224, 227] on link "Speaking" at bounding box center [243, 228] width 66 height 32
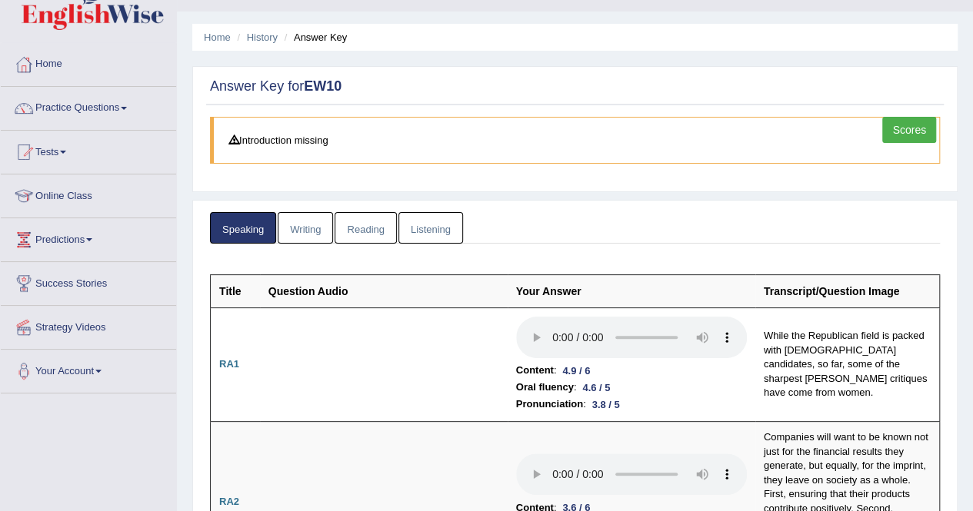
click at [318, 228] on link "Writing" at bounding box center [305, 228] width 55 height 32
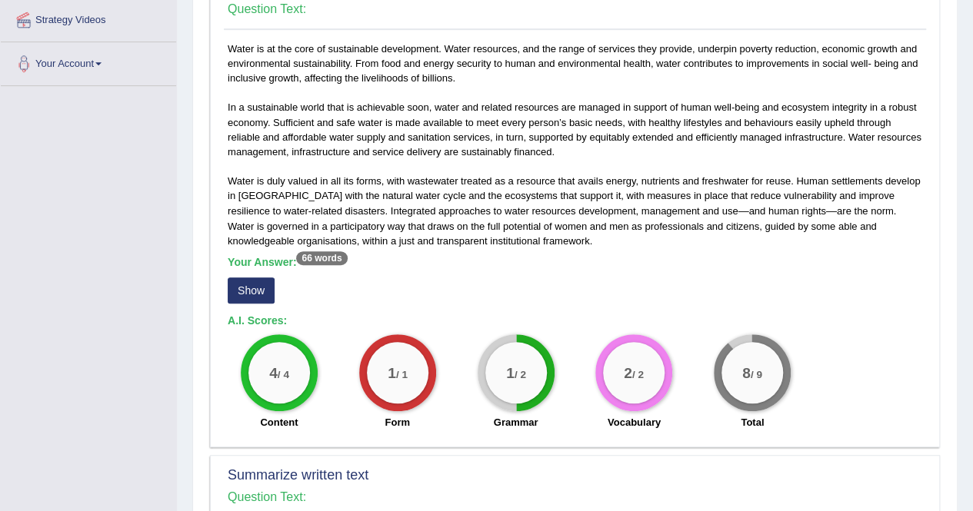
scroll to position [371, 0]
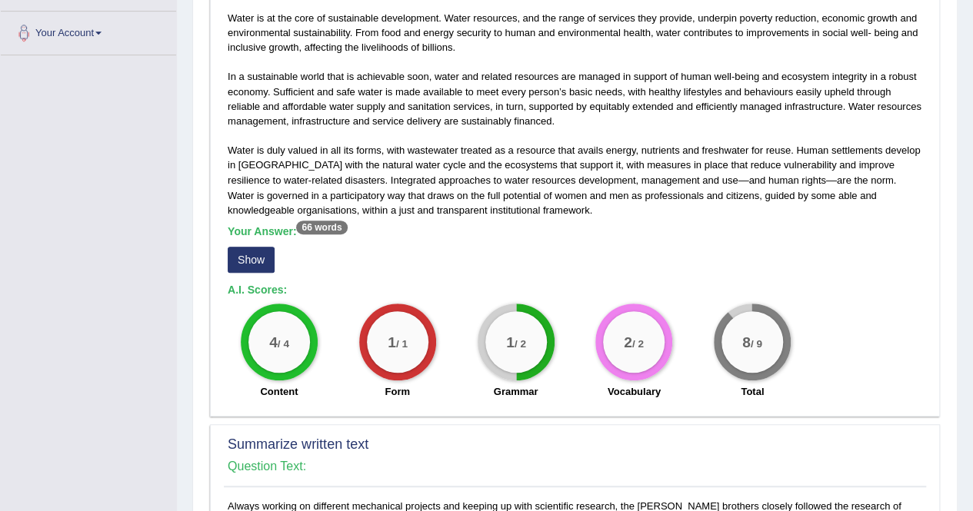
click at [260, 261] on button "Show" at bounding box center [251, 260] width 47 height 26
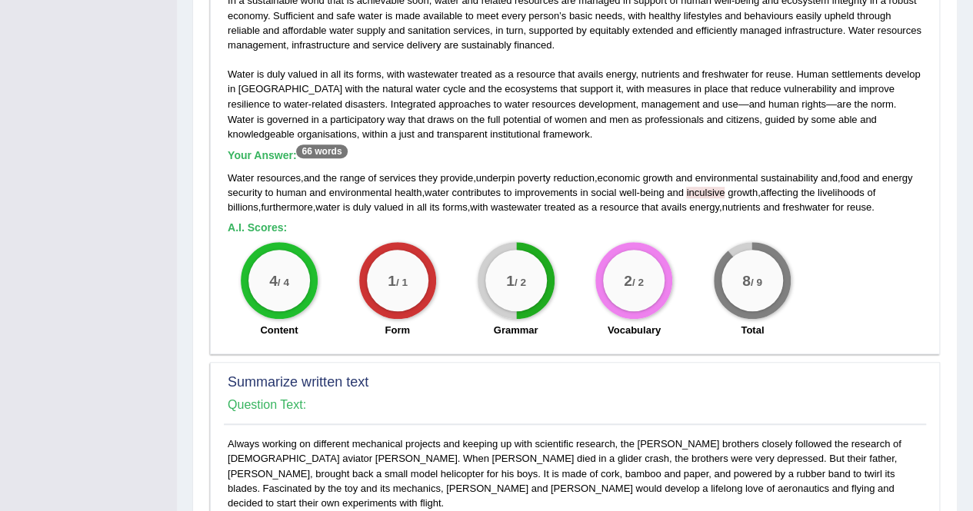
scroll to position [1195, 0]
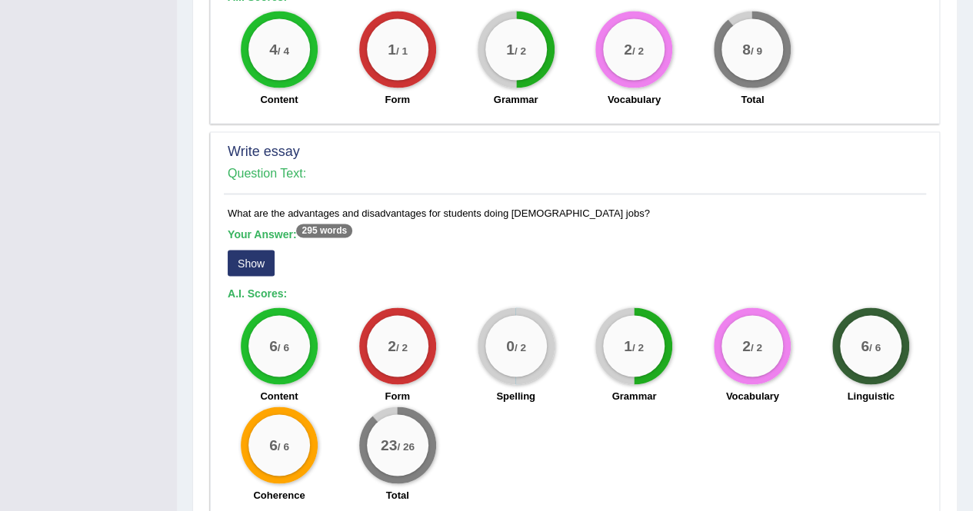
click at [257, 250] on button "Show" at bounding box center [251, 263] width 47 height 26
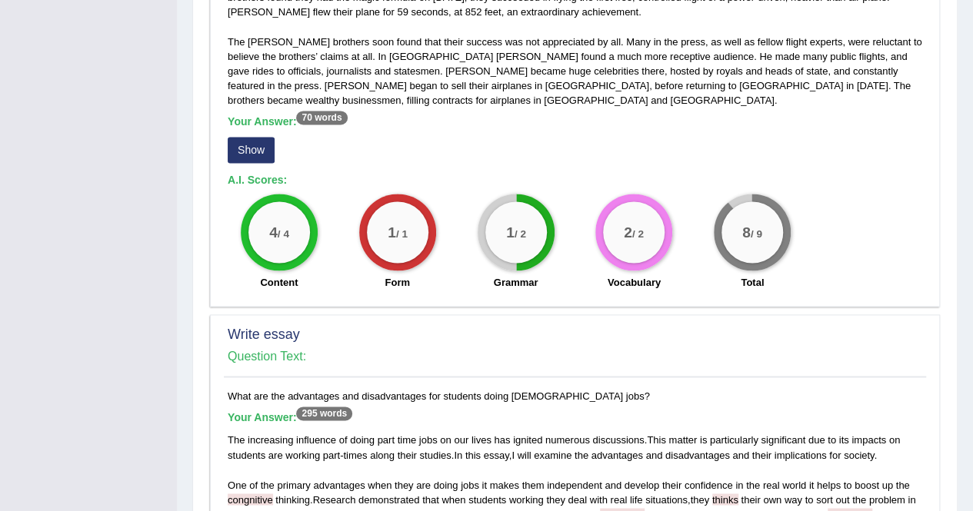
scroll to position [0, 0]
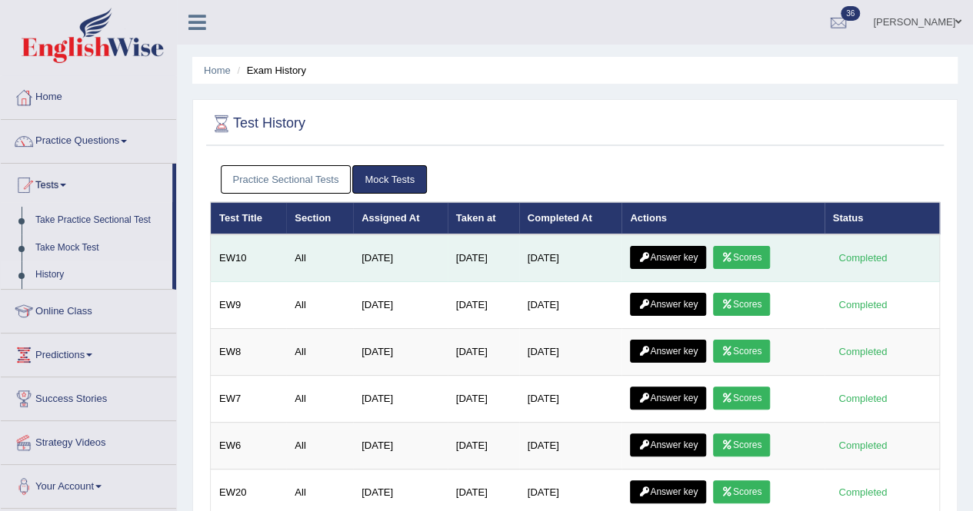
click at [740, 255] on link "Scores" at bounding box center [741, 257] width 57 height 23
